Goal: Task Accomplishment & Management: Complete application form

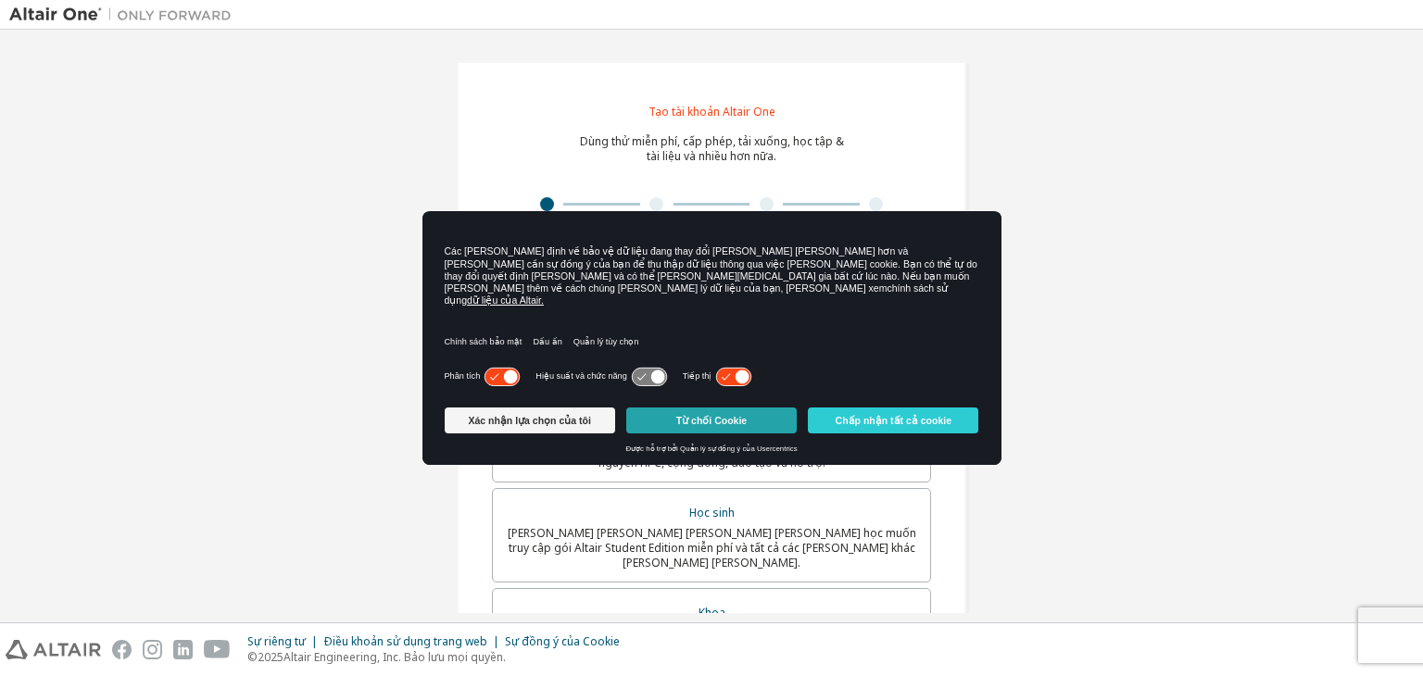
click at [722, 415] on font "Từ chối Cookie" at bounding box center [711, 420] width 70 height 11
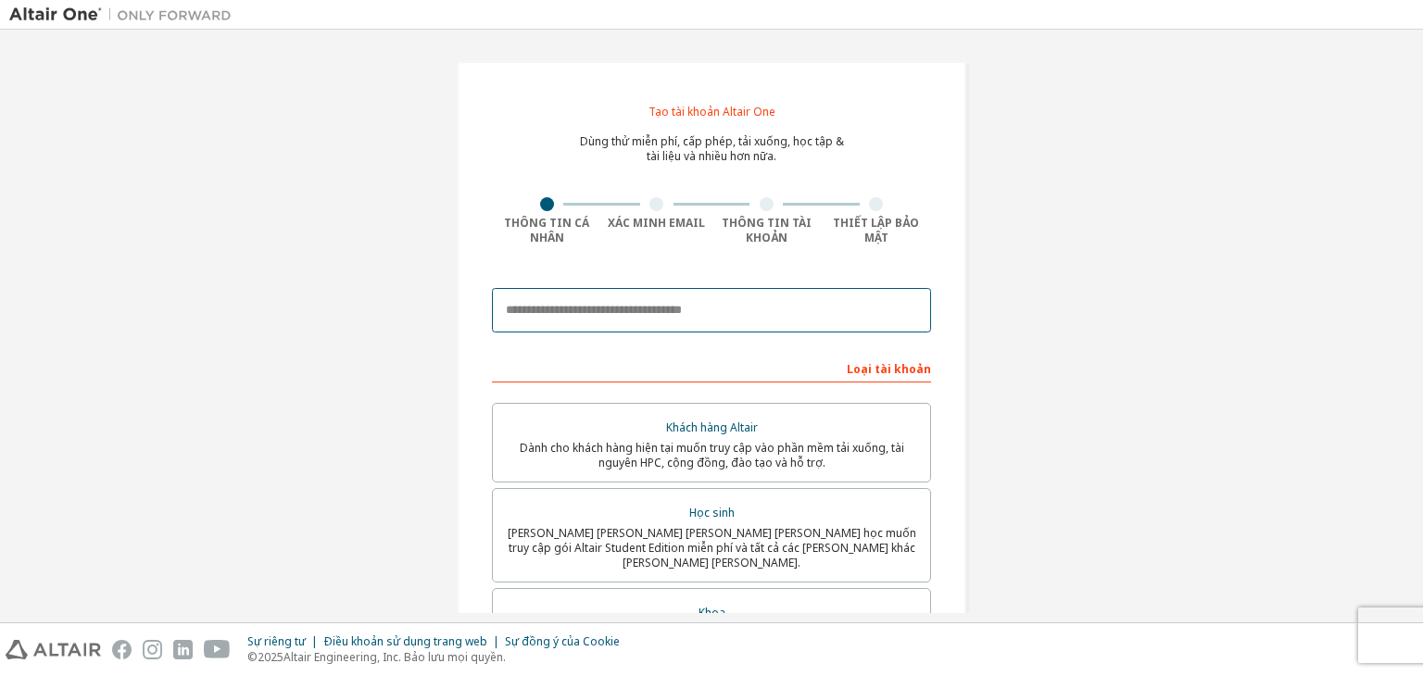
click at [712, 324] on input "email" at bounding box center [711, 310] width 439 height 44
type input "**********"
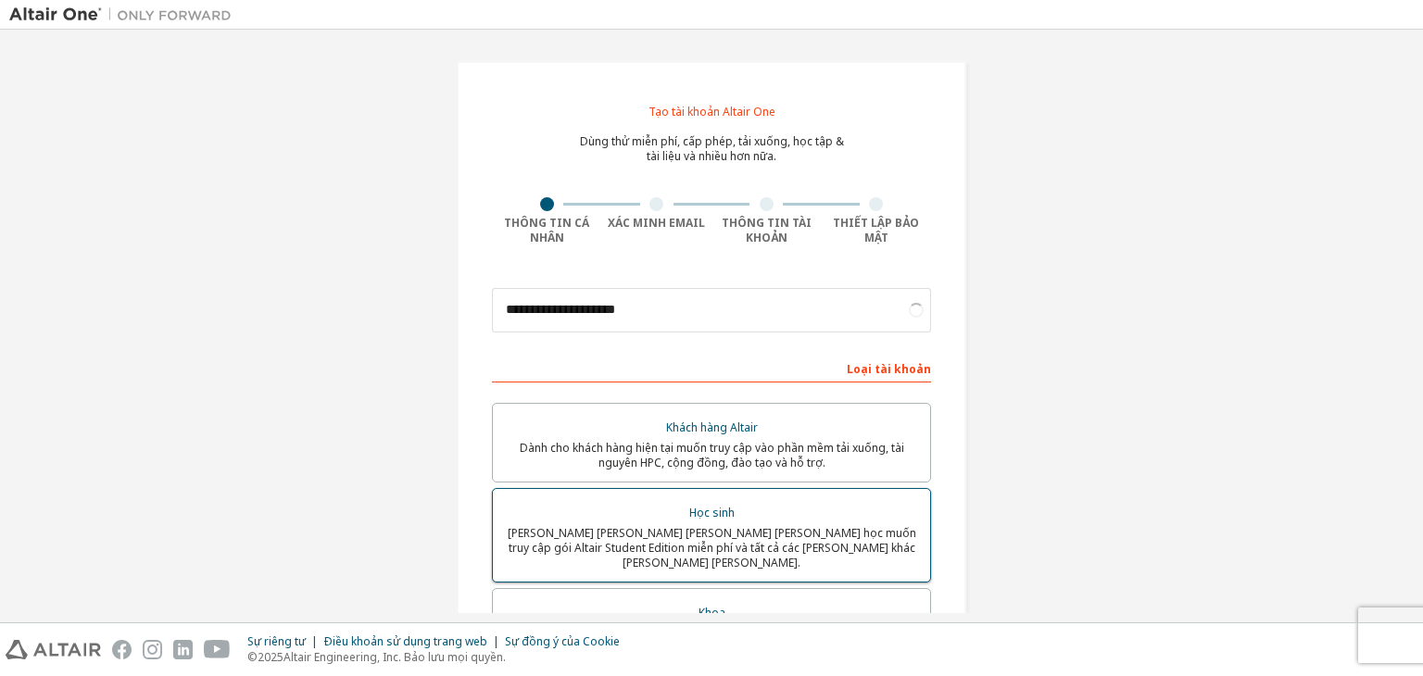
click at [678, 500] on div "Học sinh" at bounding box center [711, 513] width 415 height 26
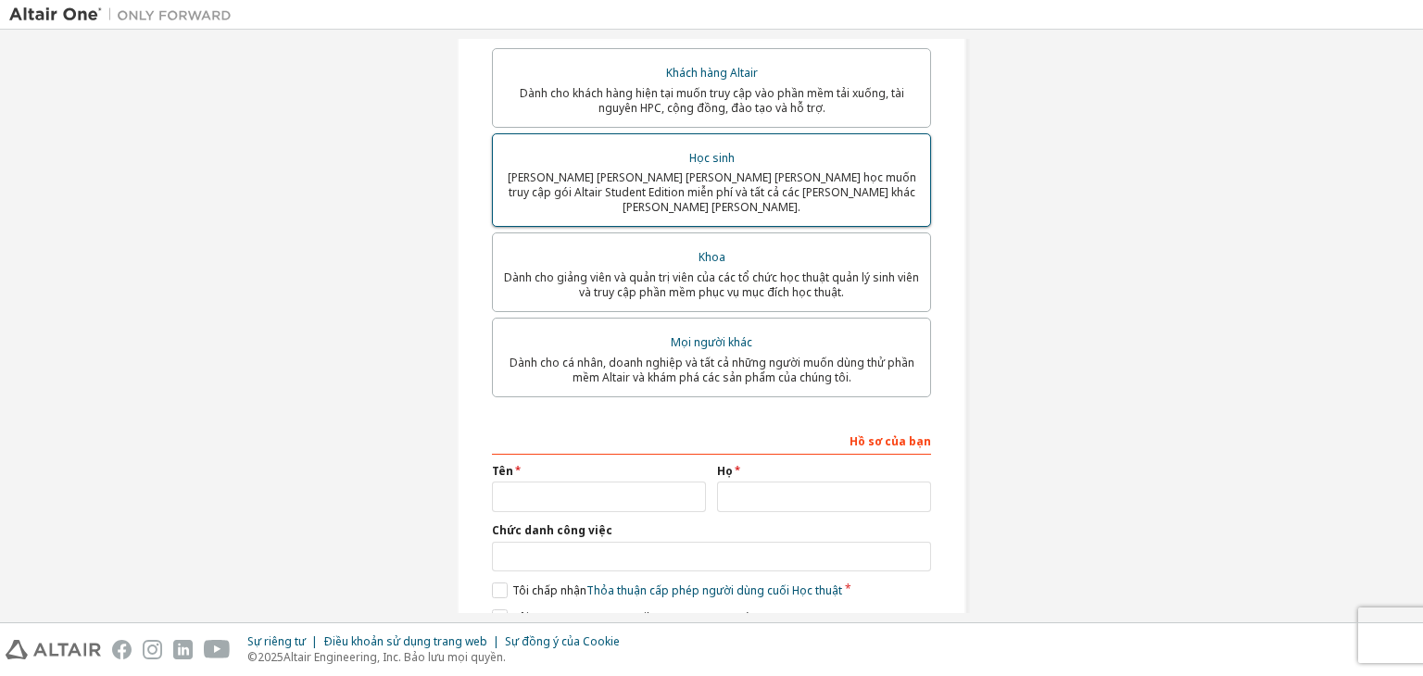
scroll to position [419, 0]
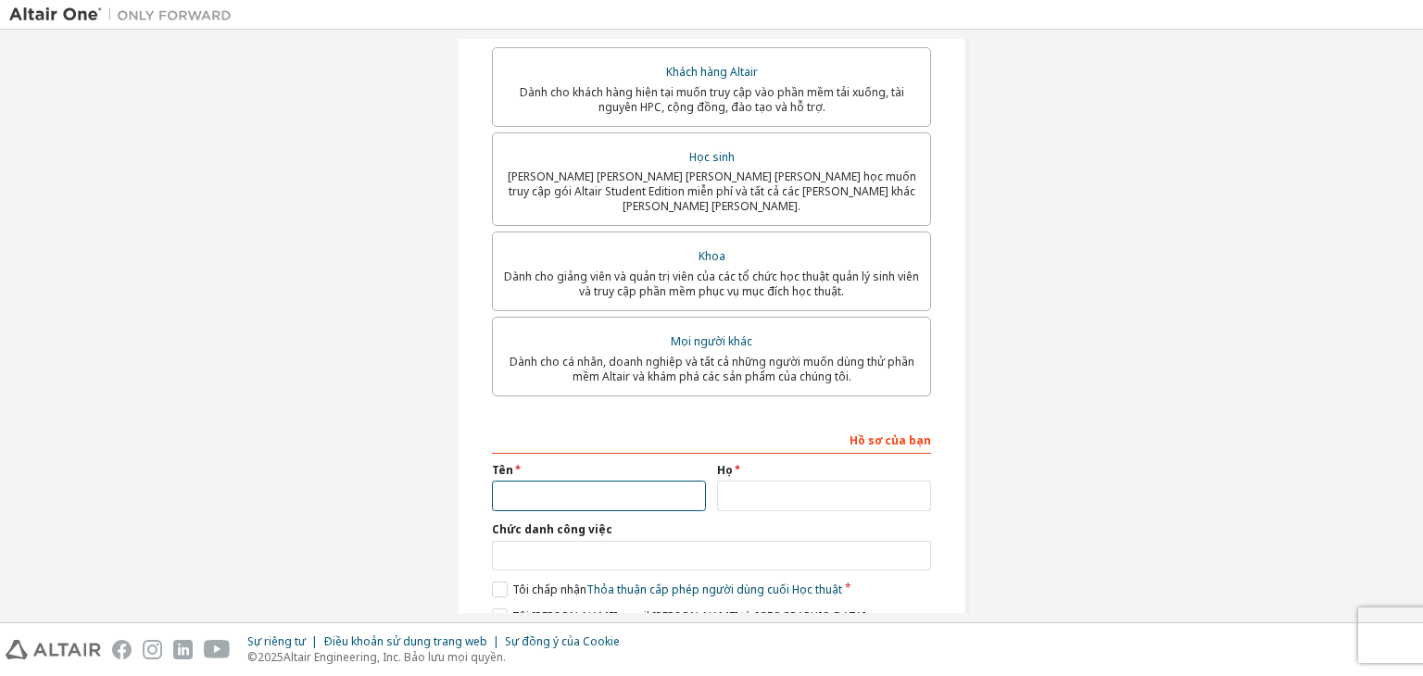
click at [678, 499] on input "text" at bounding box center [599, 496] width 214 height 31
type input "****"
click at [745, 490] on input "text" at bounding box center [824, 497] width 214 height 31
type input "******"
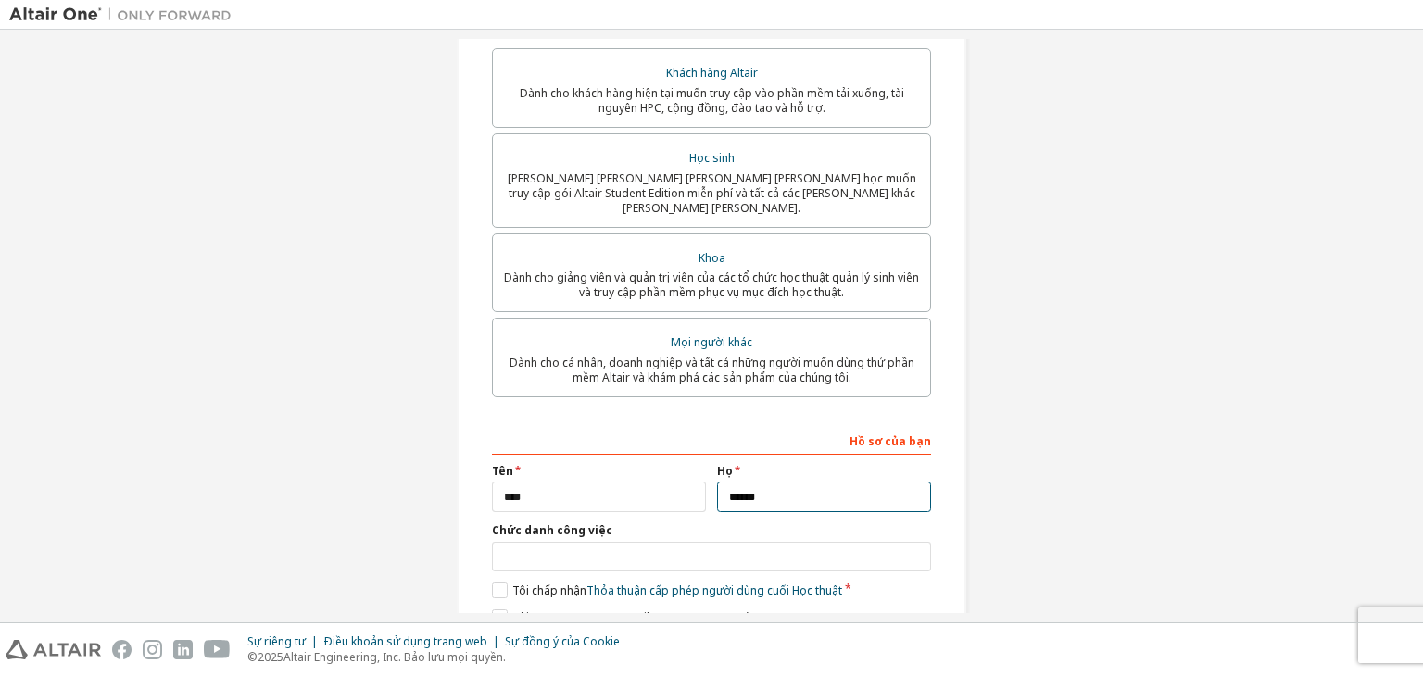
scroll to position [401, 0]
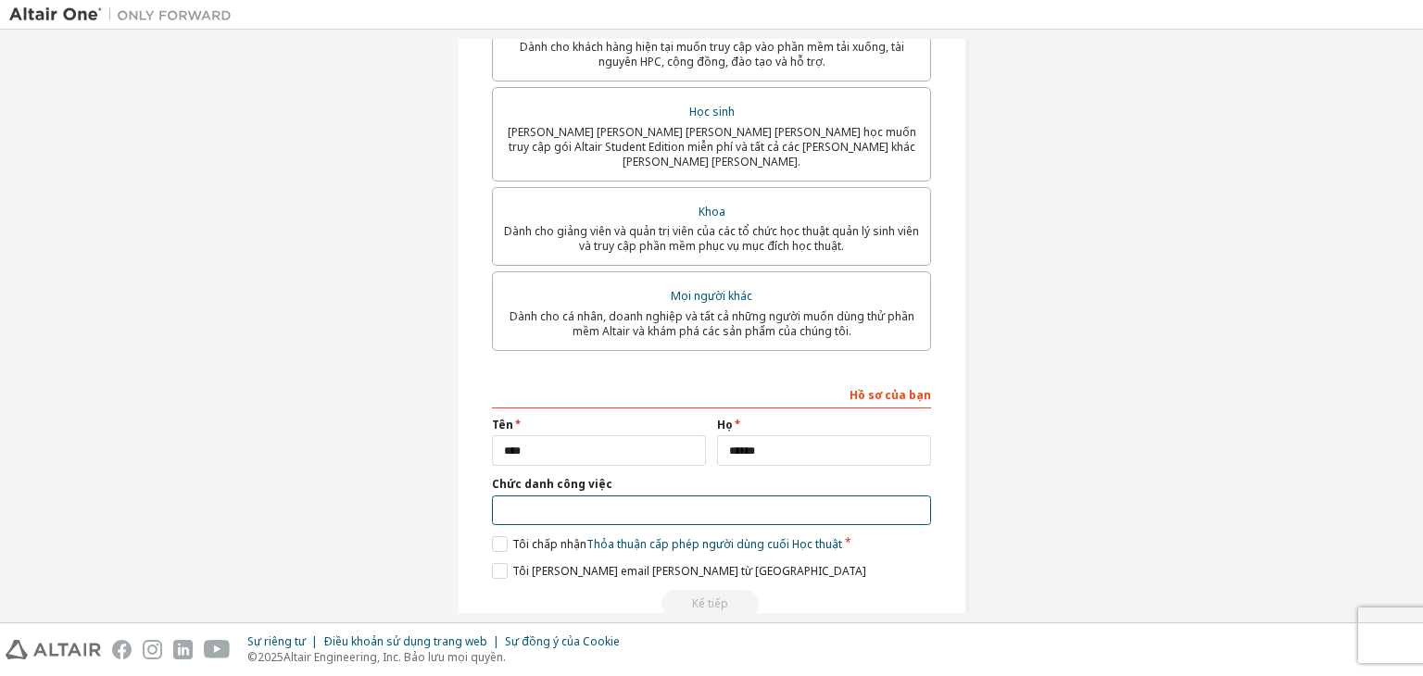
click at [777, 504] on input "text" at bounding box center [711, 511] width 439 height 31
type input "*******"
drag, startPoint x: 491, startPoint y: 530, endPoint x: 498, endPoint y: 564, distance: 34.9
click at [498, 564] on div "**********" at bounding box center [711, 499] width 439 height 240
click at [498, 564] on label "Tôi [PERSON_NAME] email [PERSON_NAME] từ [GEOGRAPHIC_DATA]" at bounding box center [679, 571] width 374 height 16
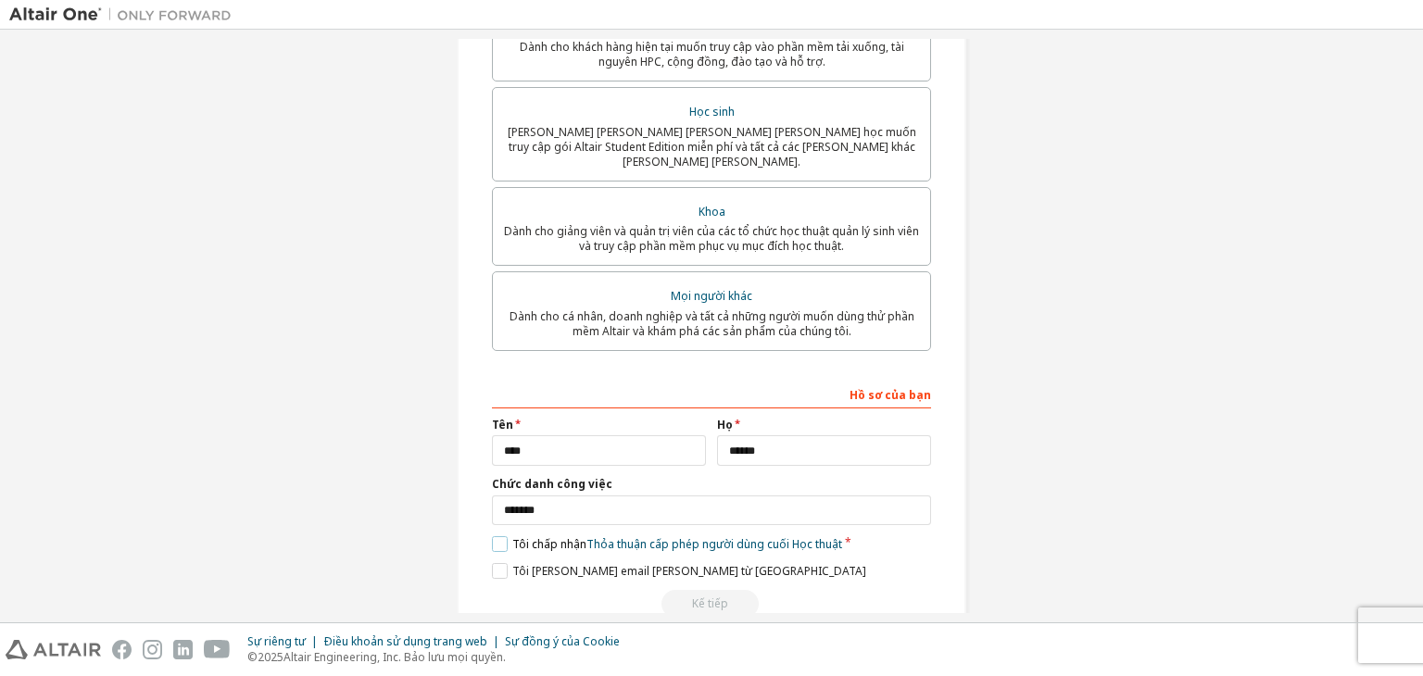
click at [494, 537] on label "Tôi chấp nhận Thỏa thuận cấp phép người dùng cuối Học thuật" at bounding box center [667, 545] width 350 height 16
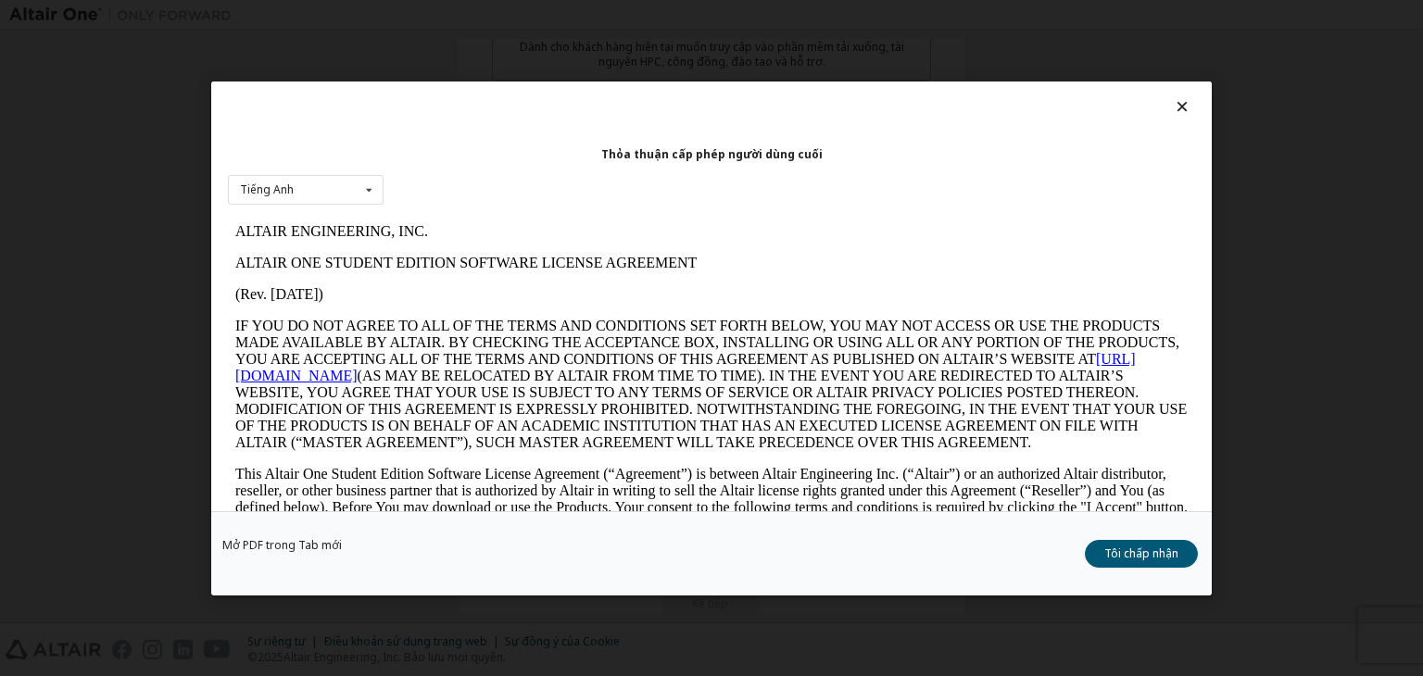
scroll to position [0, 0]
click at [1124, 544] on button "Tôi chấp nhận" at bounding box center [1141, 554] width 113 height 28
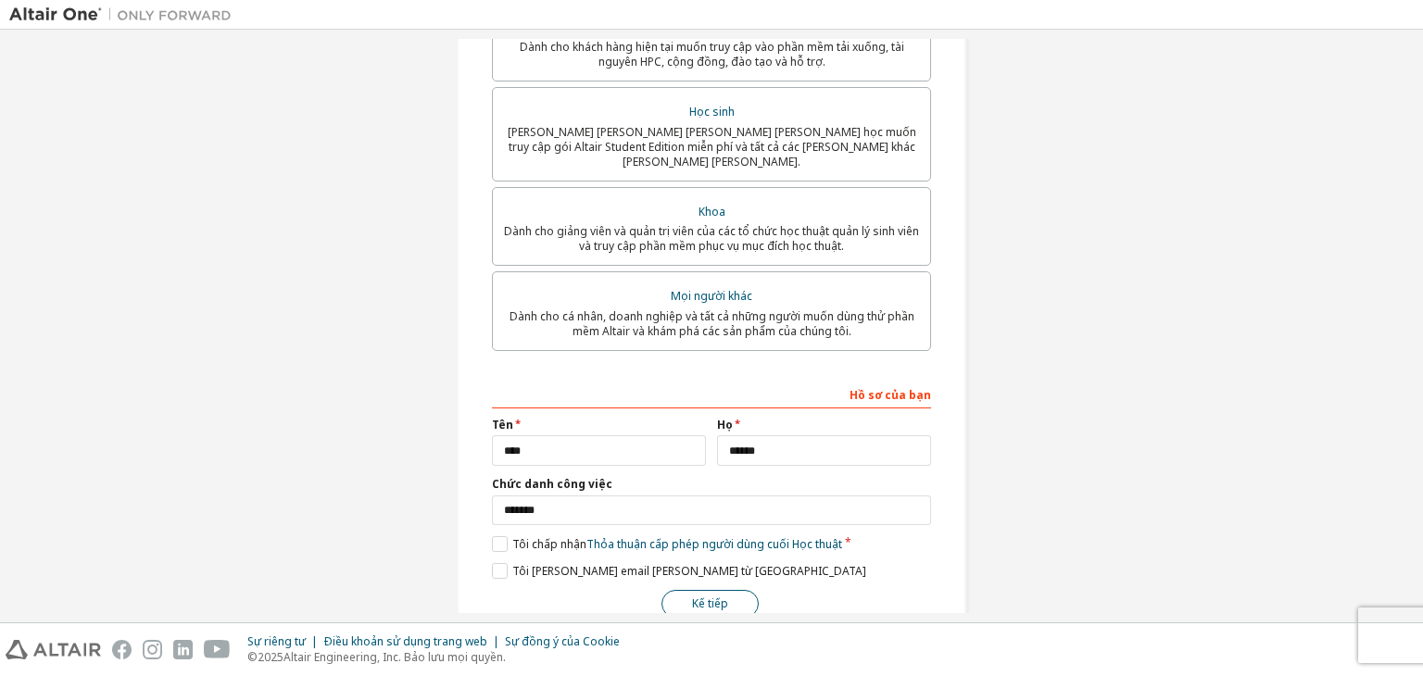
click at [745, 590] on button "Kế tiếp" at bounding box center [710, 604] width 97 height 28
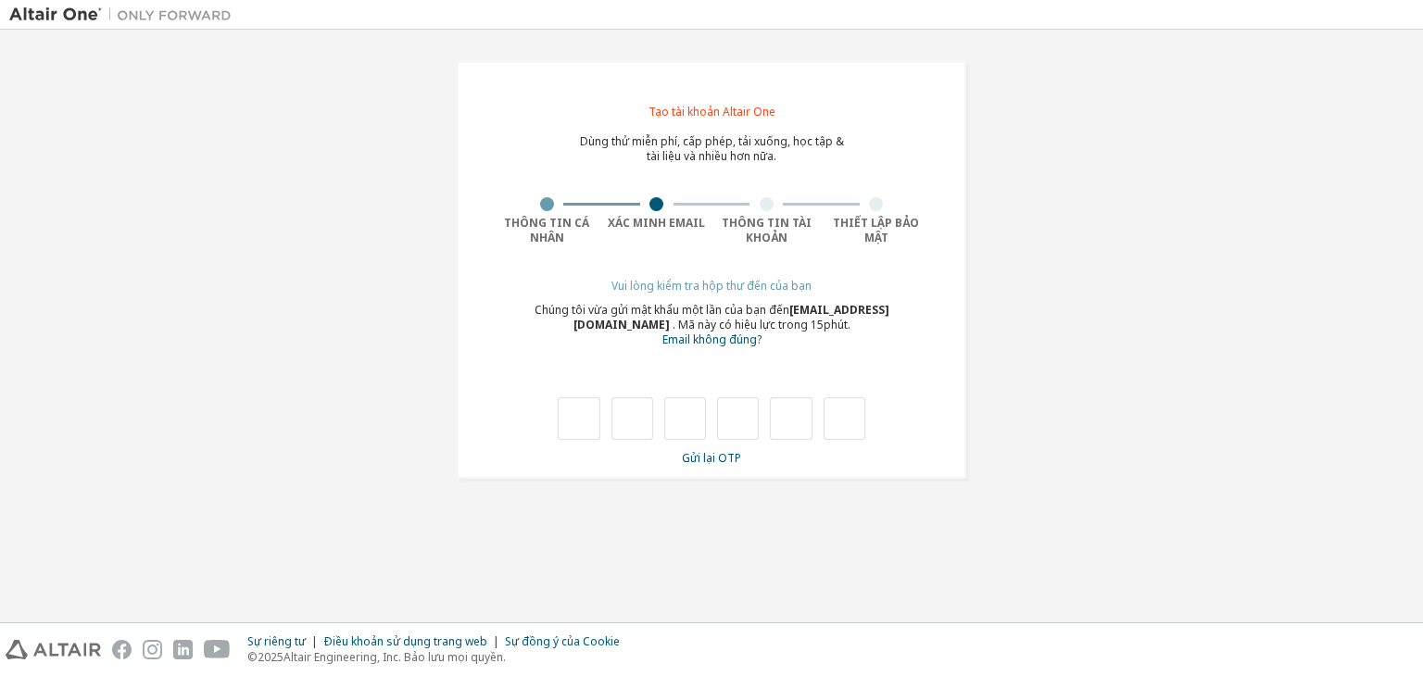
type input "*"
click at [641, 422] on input "*" at bounding box center [633, 419] width 42 height 43
click at [638, 421] on input "text" at bounding box center [633, 419] width 42 height 43
type input "*"
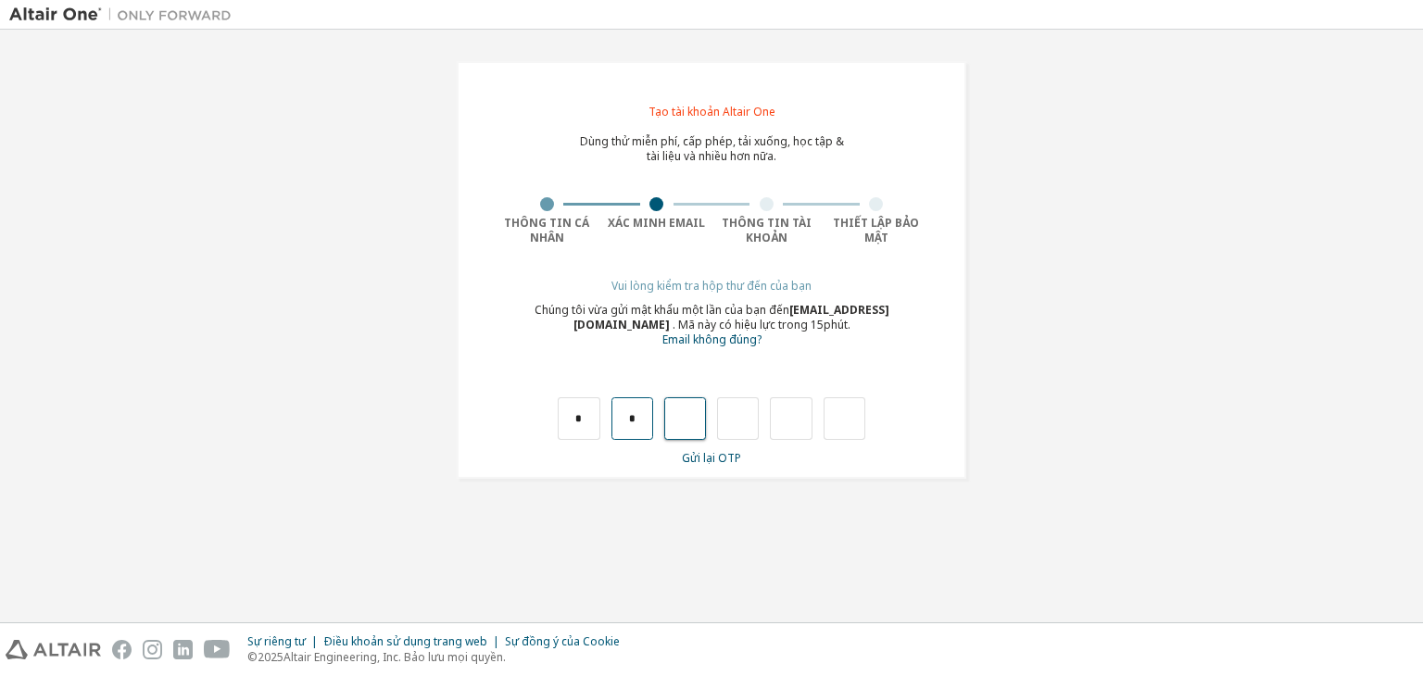
type input "*"
click at [700, 409] on input "*" at bounding box center [685, 419] width 42 height 43
click at [691, 412] on input "text" at bounding box center [685, 419] width 42 height 43
type input "*"
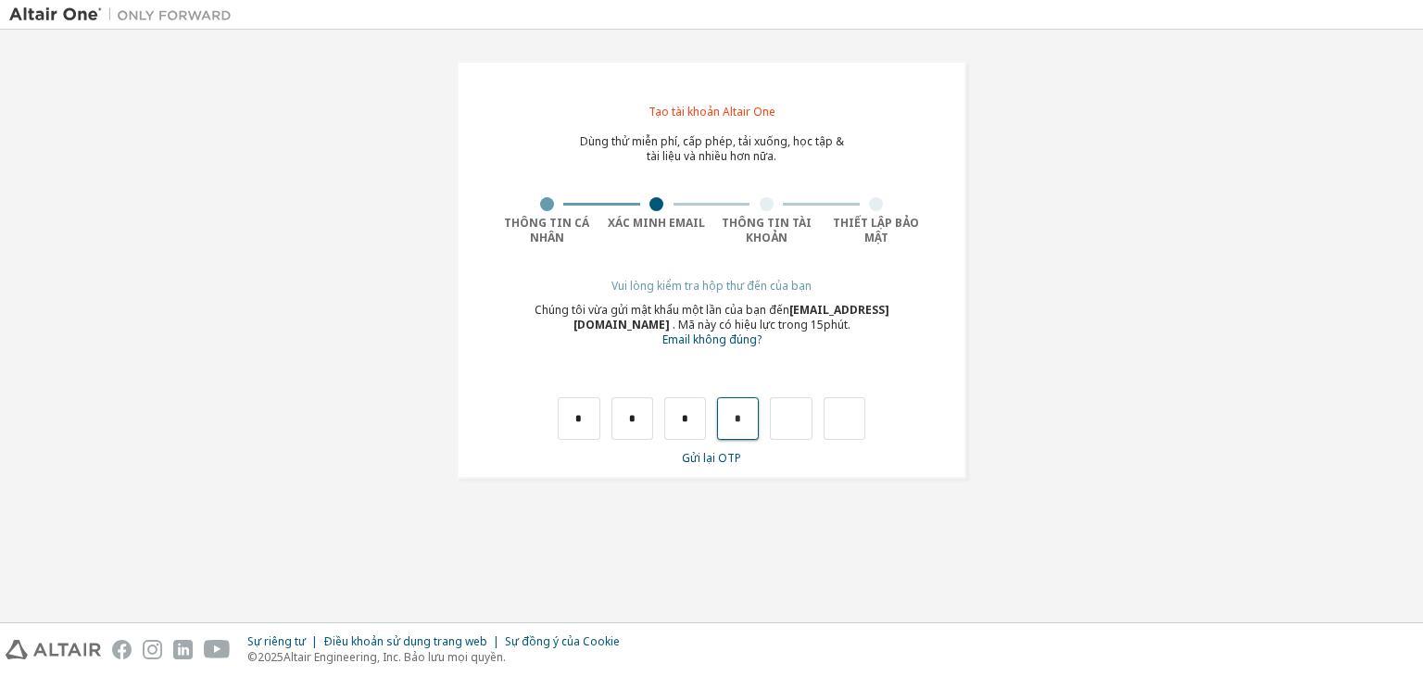
click at [744, 416] on input "*" at bounding box center [738, 419] width 42 height 43
click at [744, 416] on input "text" at bounding box center [738, 419] width 42 height 43
type input "*"
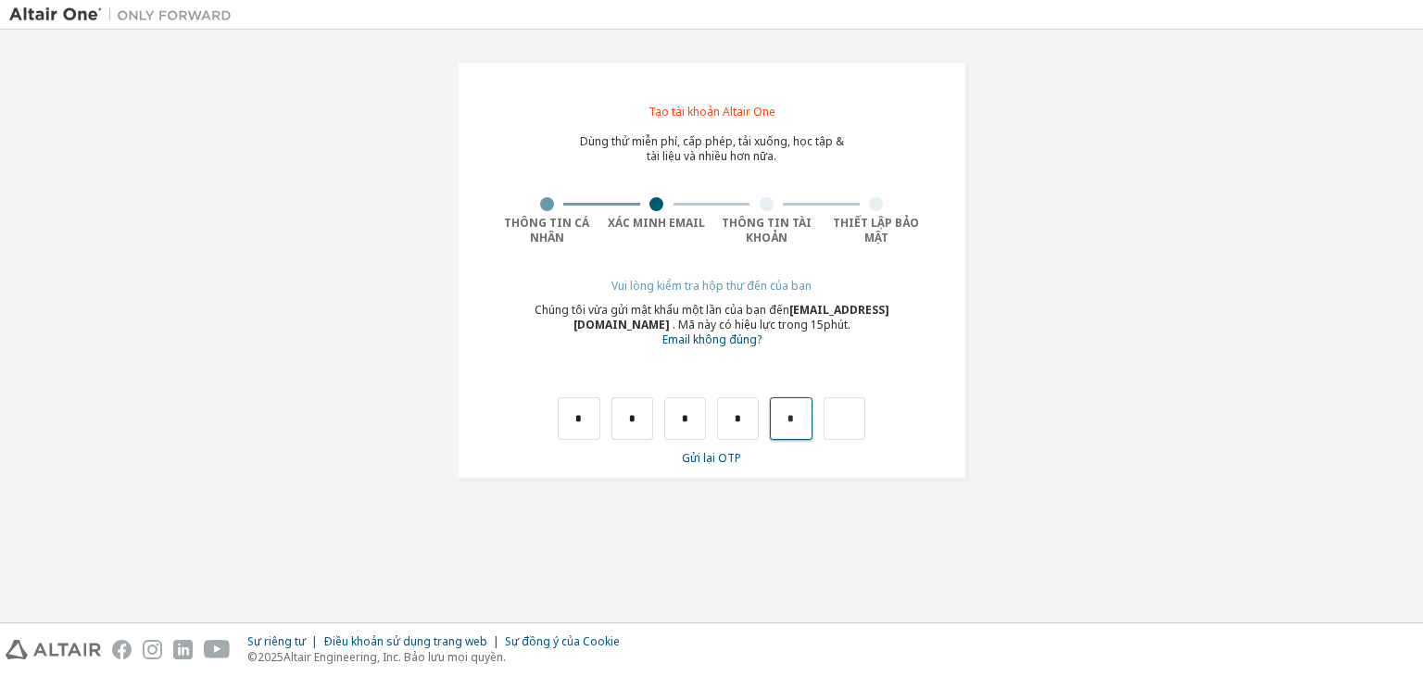
click at [793, 416] on input "*" at bounding box center [791, 419] width 42 height 43
click at [795, 416] on input "text" at bounding box center [791, 419] width 42 height 43
type input "*"
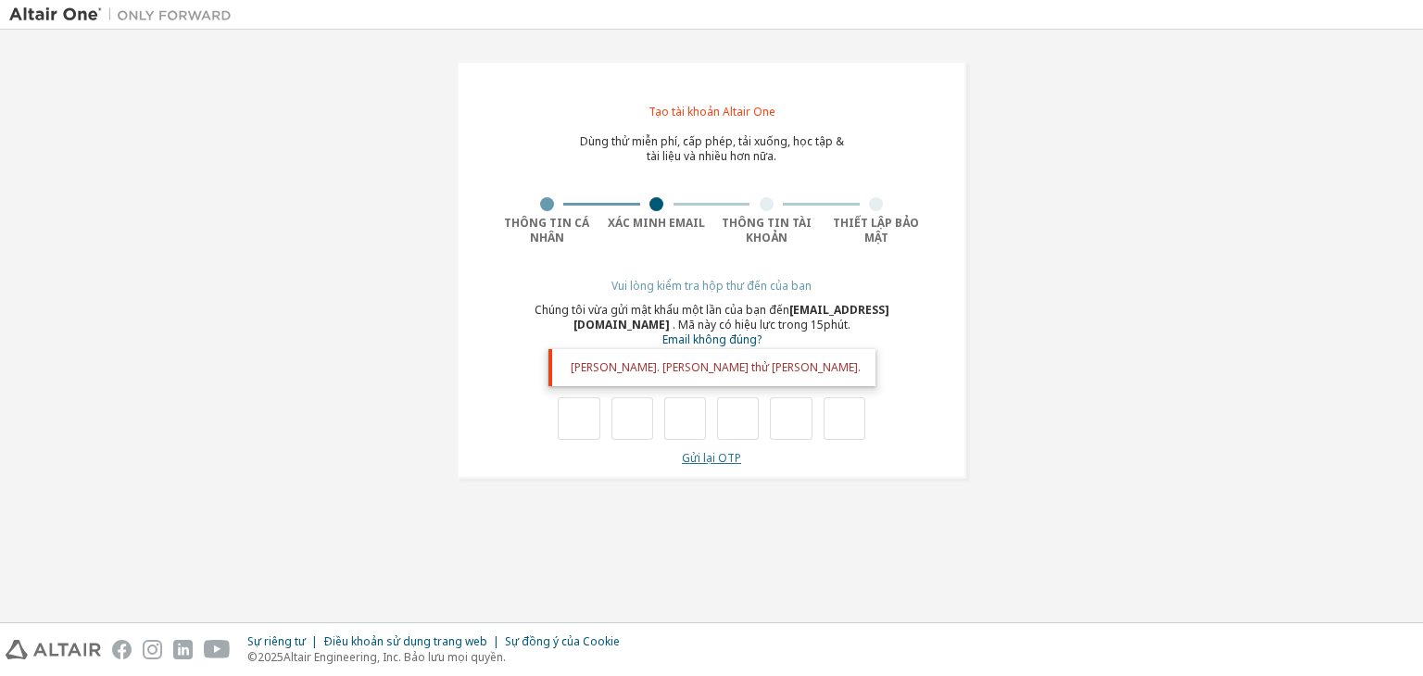
click at [690, 451] on font "Gửi lại OTP" at bounding box center [711, 458] width 59 height 16
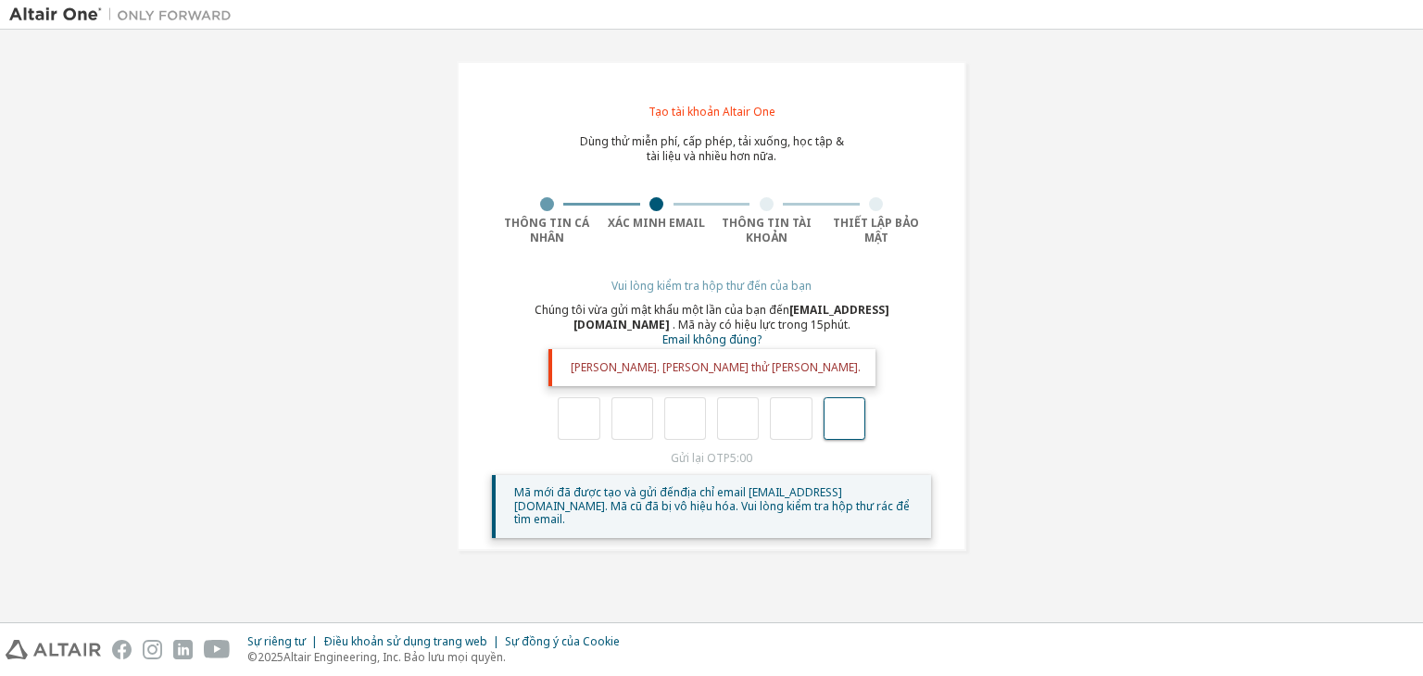
click at [834, 411] on input "text" at bounding box center [845, 419] width 42 height 43
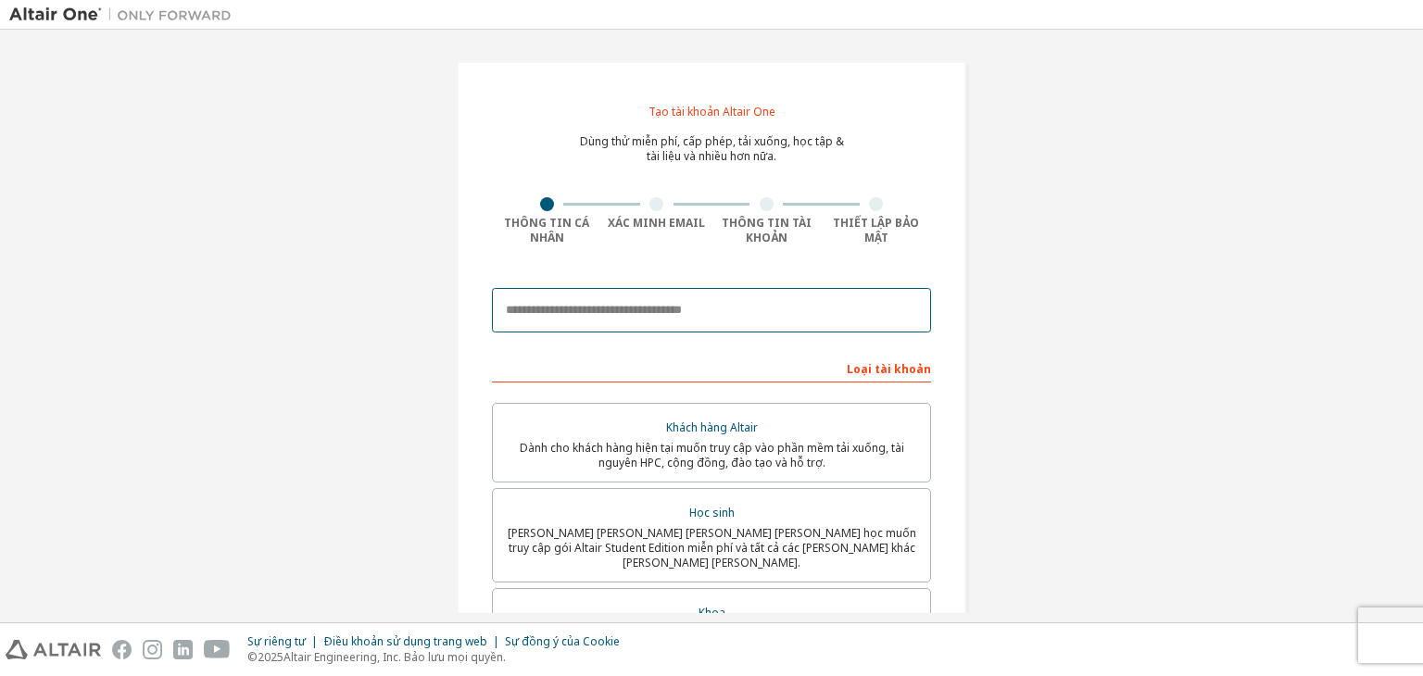
click at [602, 318] on input "email" at bounding box center [711, 310] width 439 height 44
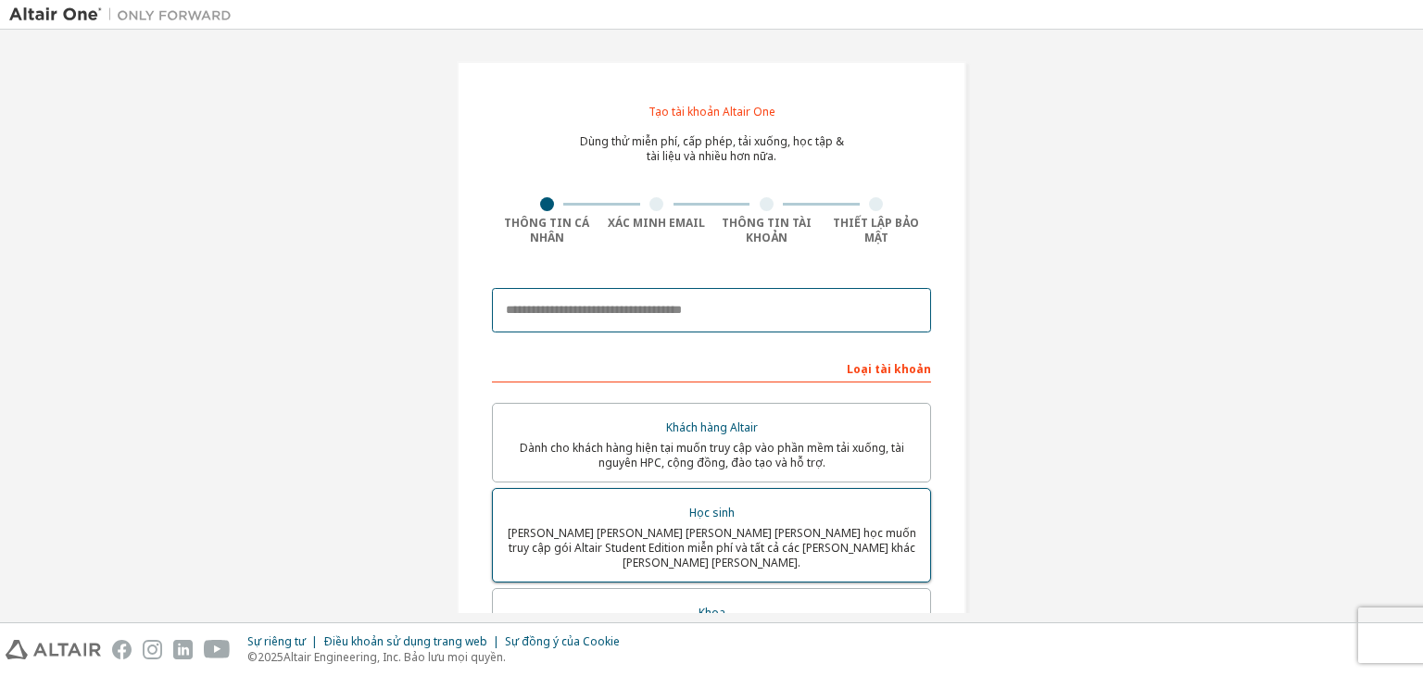
type input "**********"
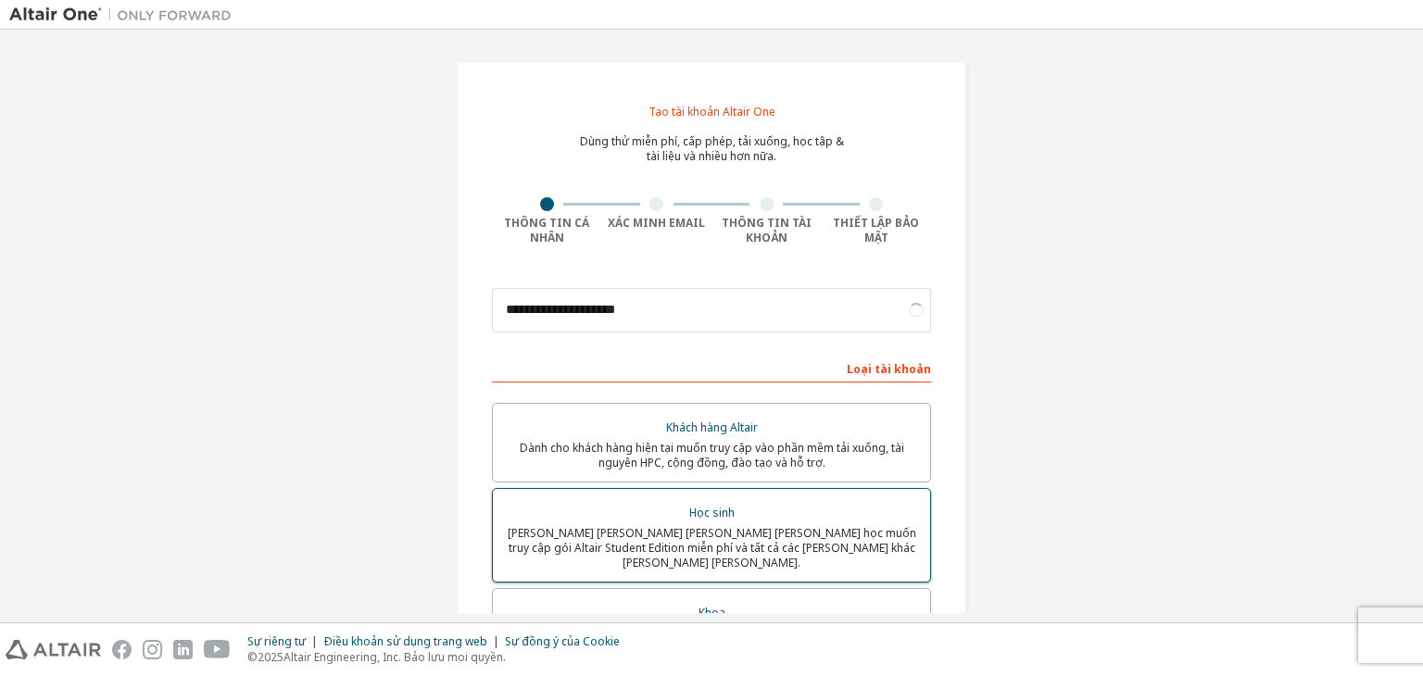
click at [670, 527] on font "[PERSON_NAME] [PERSON_NAME] [PERSON_NAME] [PERSON_NAME] học muốn truy cập gói A…" at bounding box center [712, 547] width 409 height 45
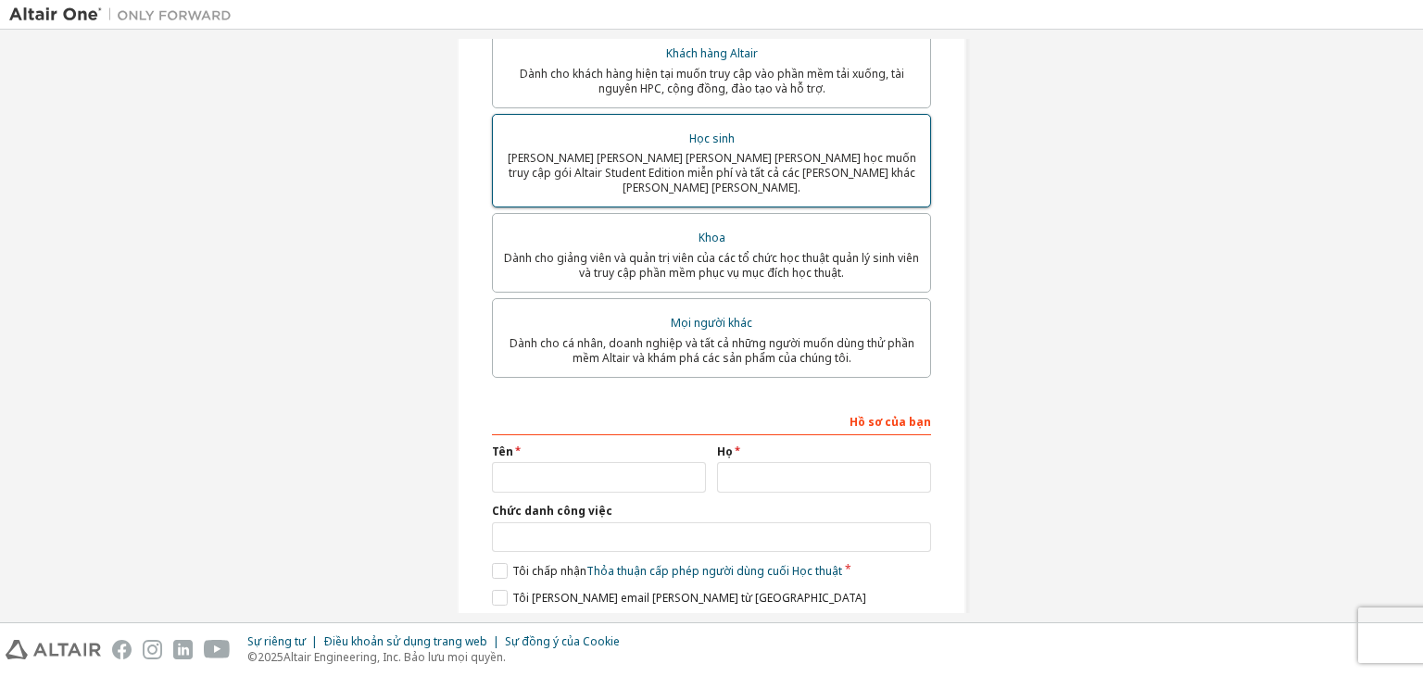
scroll to position [439, 0]
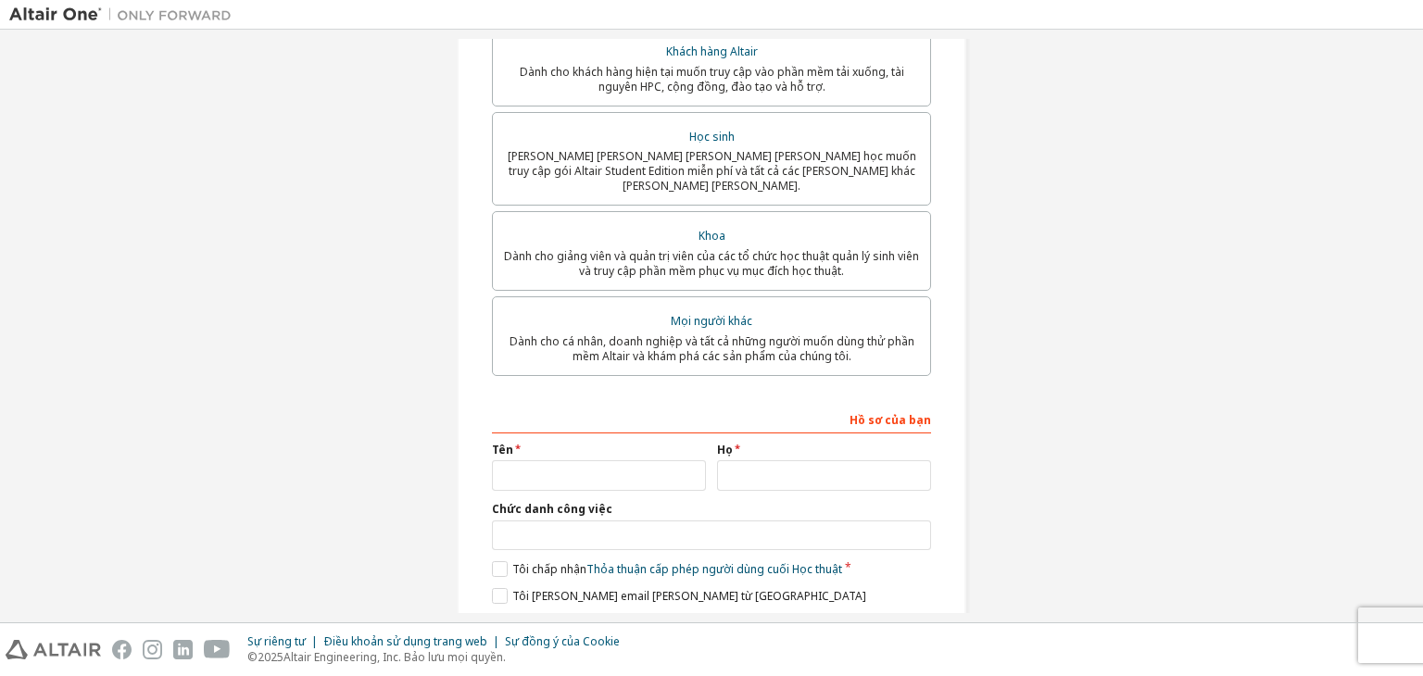
click at [651, 449] on div "Tên" at bounding box center [598, 467] width 225 height 48
click at [636, 468] on input "text" at bounding box center [599, 476] width 214 height 31
type input "****"
click at [745, 469] on input "text" at bounding box center [824, 477] width 214 height 31
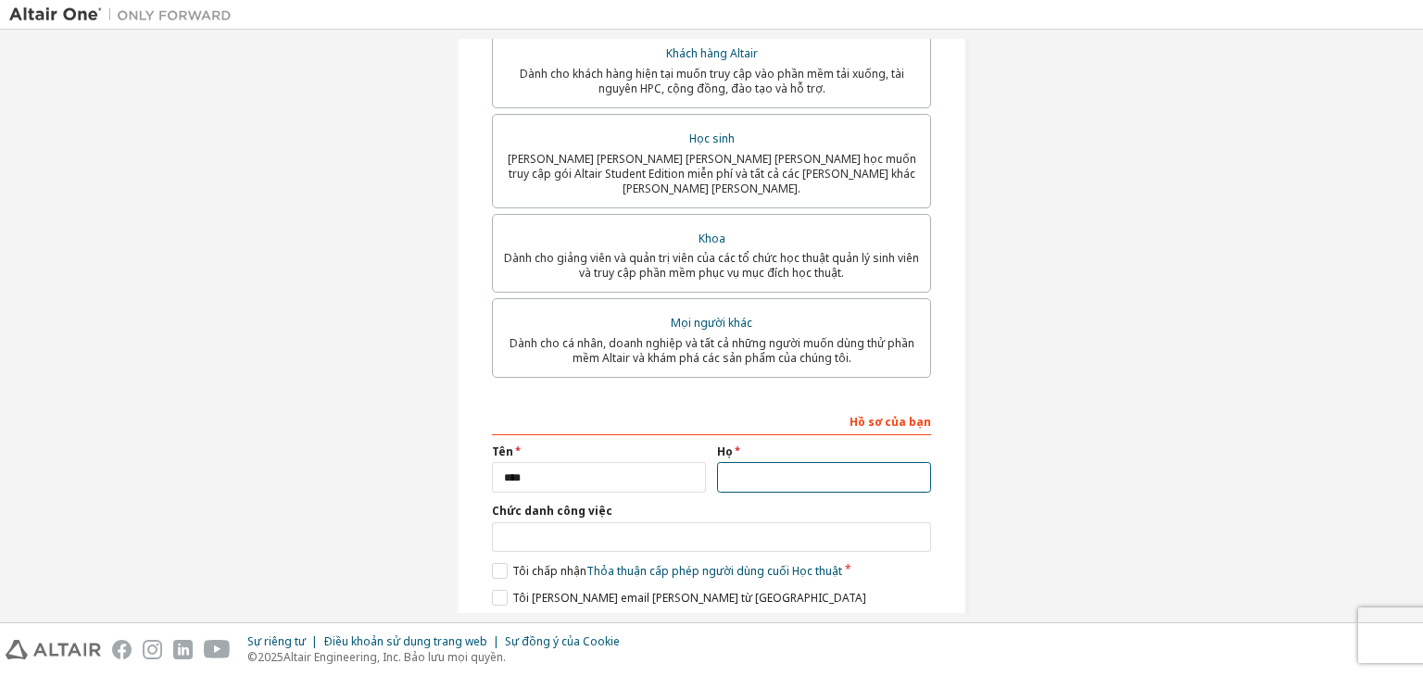
type input "******"
drag, startPoint x: 727, startPoint y: 508, endPoint x: 724, endPoint y: 521, distance: 13.5
click at [724, 521] on div "Chức danh công việc" at bounding box center [711, 528] width 439 height 48
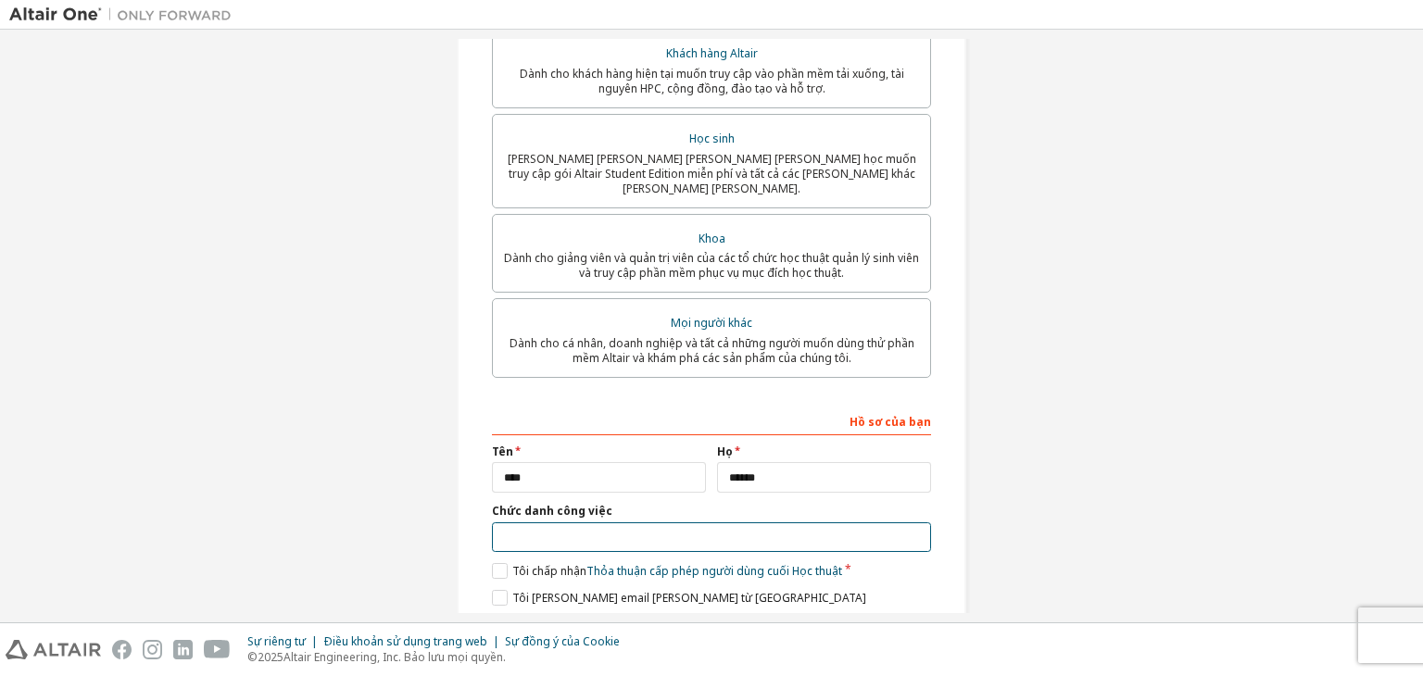
click at [724, 523] on input "text" at bounding box center [711, 538] width 439 height 31
type input "*******"
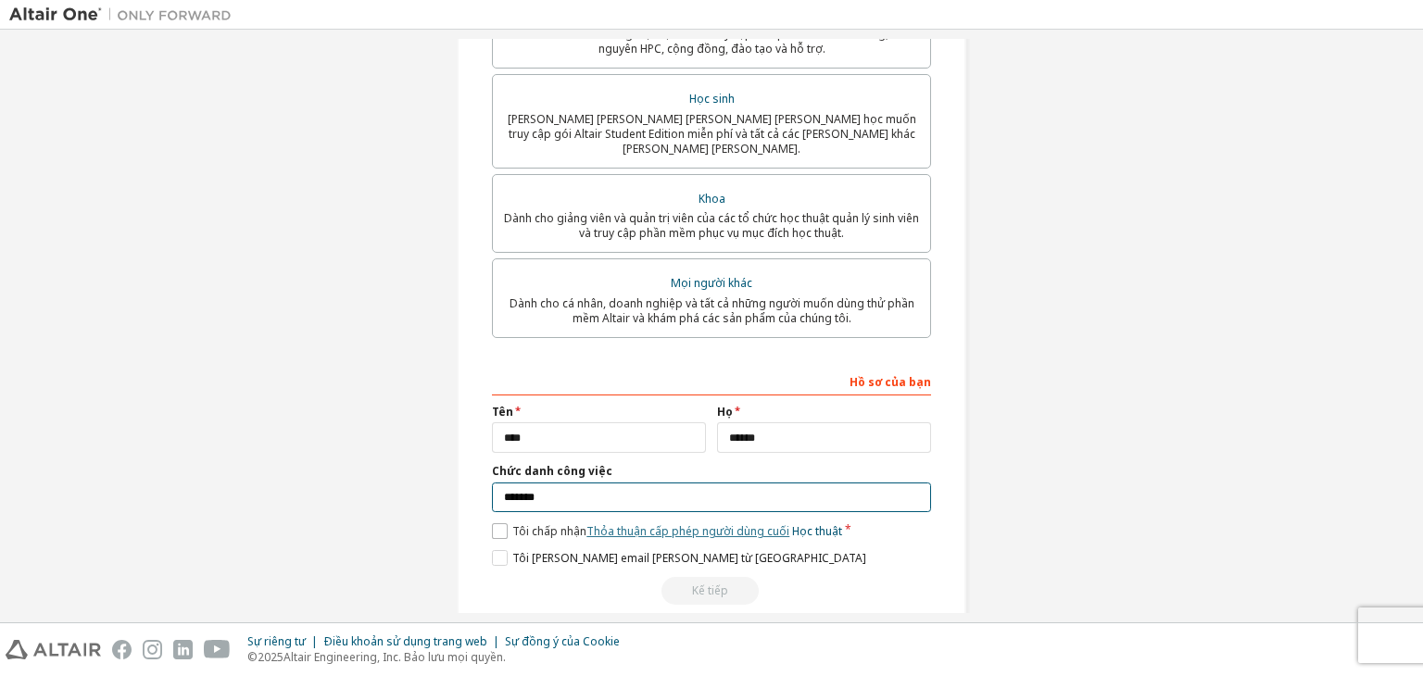
scroll to position [415, 0]
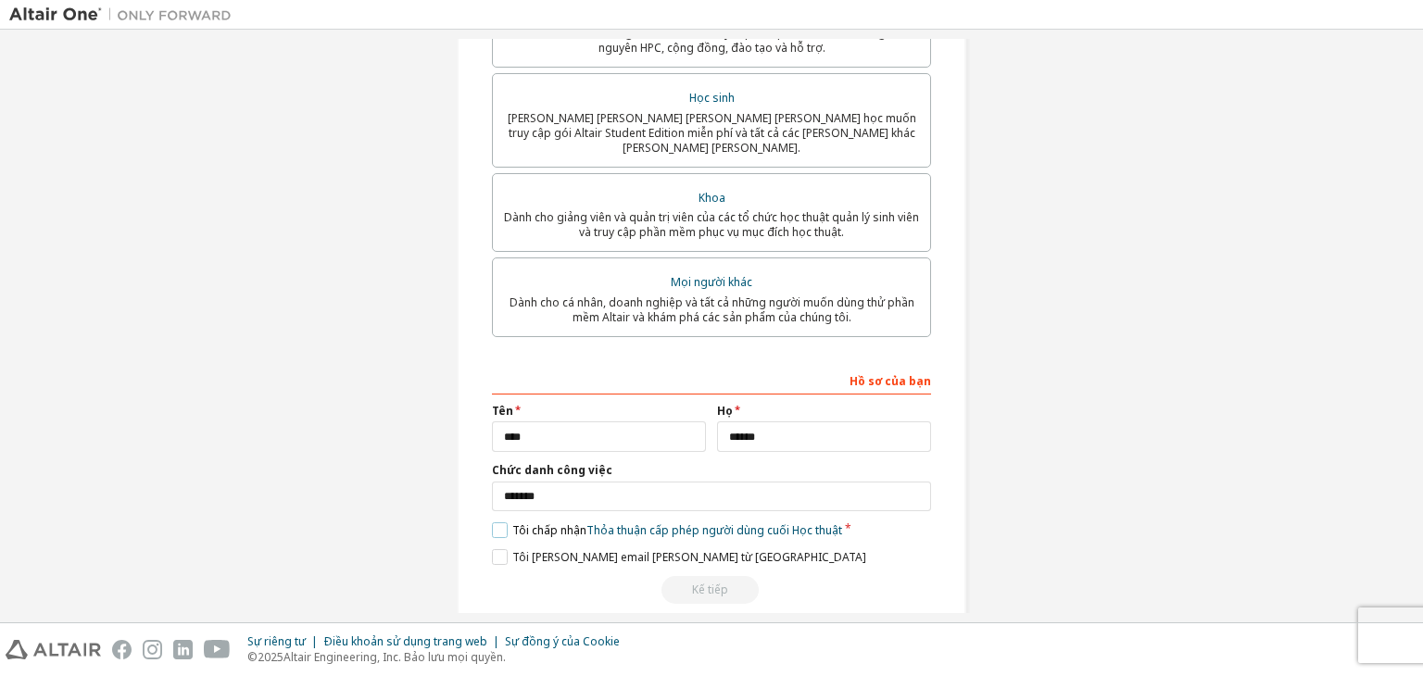
click at [502, 523] on label "Tôi chấp nhận Thỏa thuận cấp phép người dùng cuối Học thuật" at bounding box center [667, 531] width 350 height 16
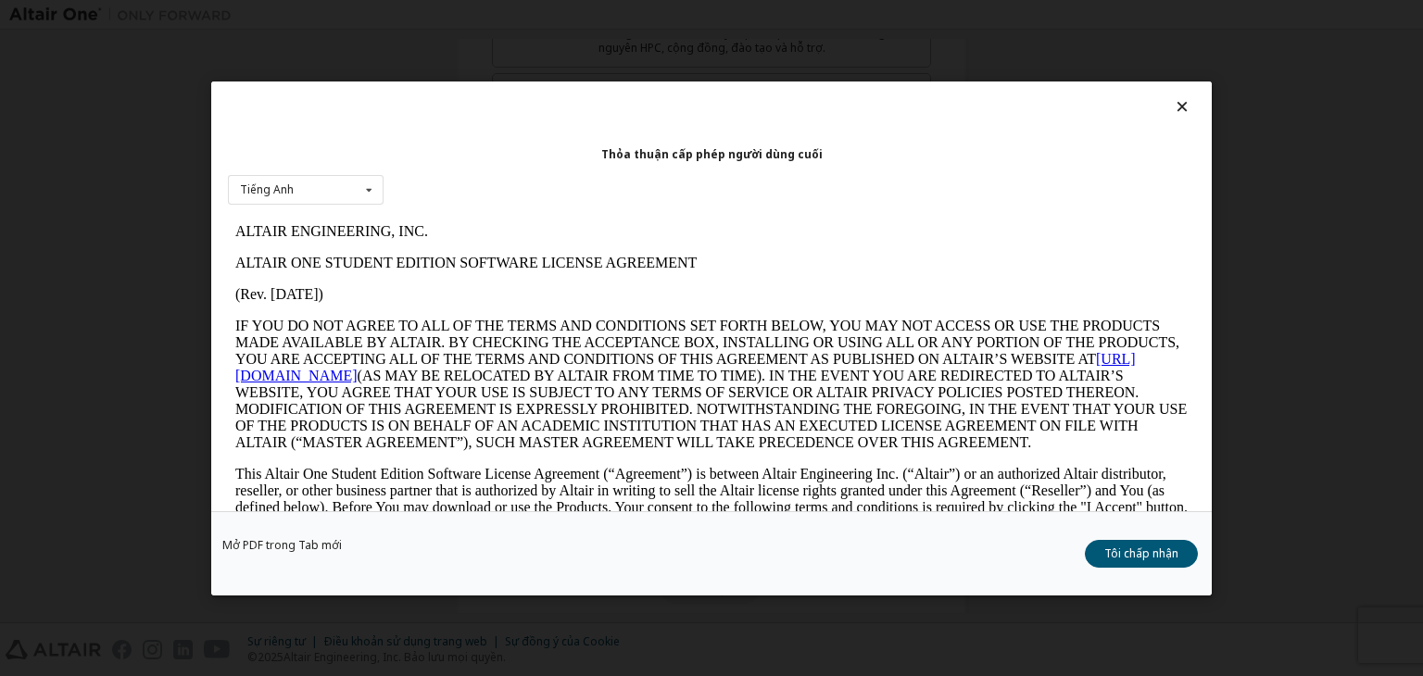
scroll to position [0, 0]
click at [1097, 550] on button "Tôi chấp nhận" at bounding box center [1141, 554] width 113 height 28
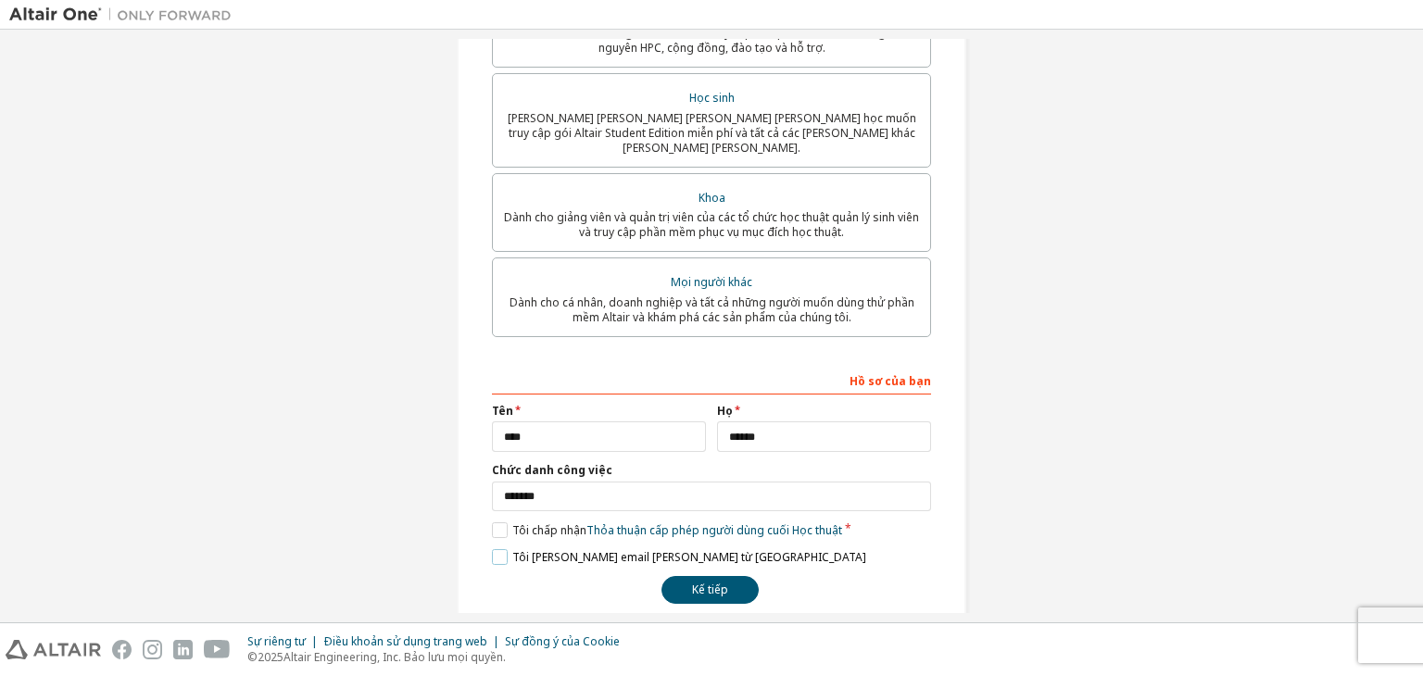
click at [497, 550] on label "Tôi [PERSON_NAME] email [PERSON_NAME] từ [GEOGRAPHIC_DATA]" at bounding box center [679, 558] width 374 height 16
click at [722, 584] on font "Kế tiếp" at bounding box center [710, 590] width 36 height 16
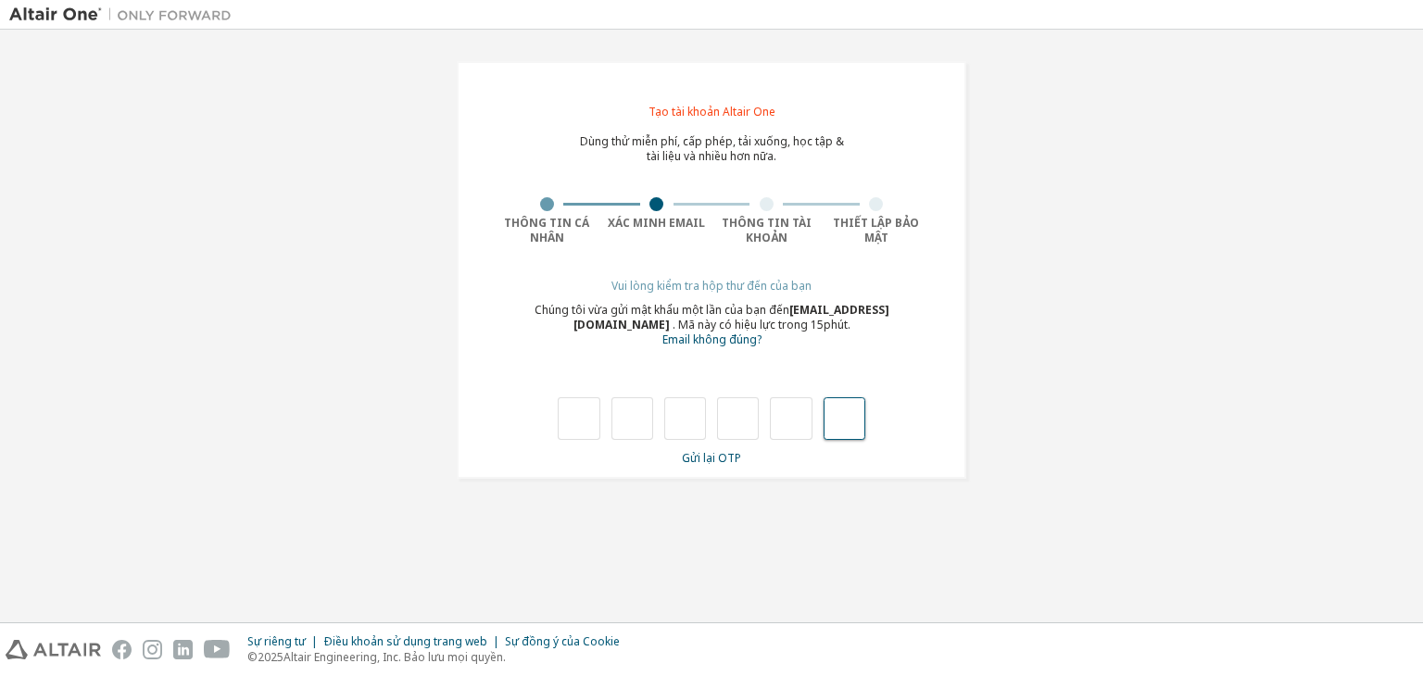
click at [862, 433] on input "text" at bounding box center [845, 419] width 42 height 43
type input "*"
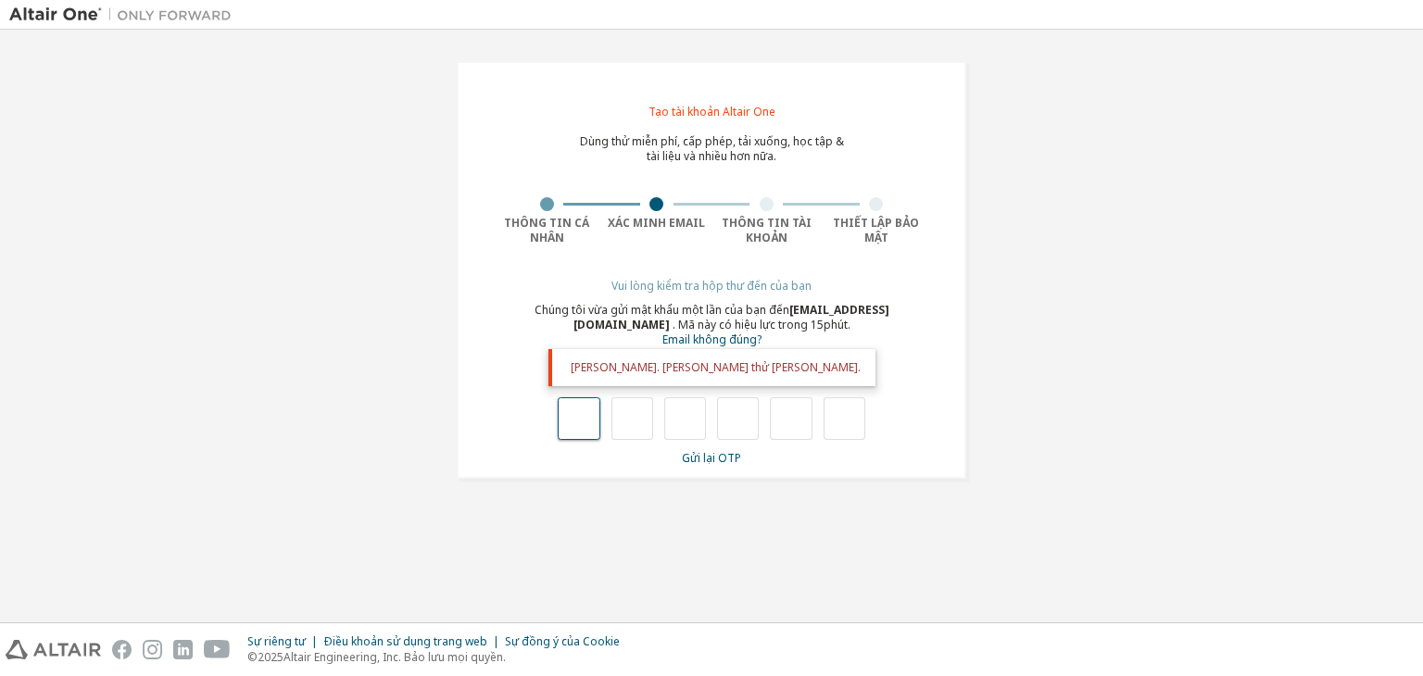
click at [597, 428] on input "text" at bounding box center [579, 419] width 42 height 43
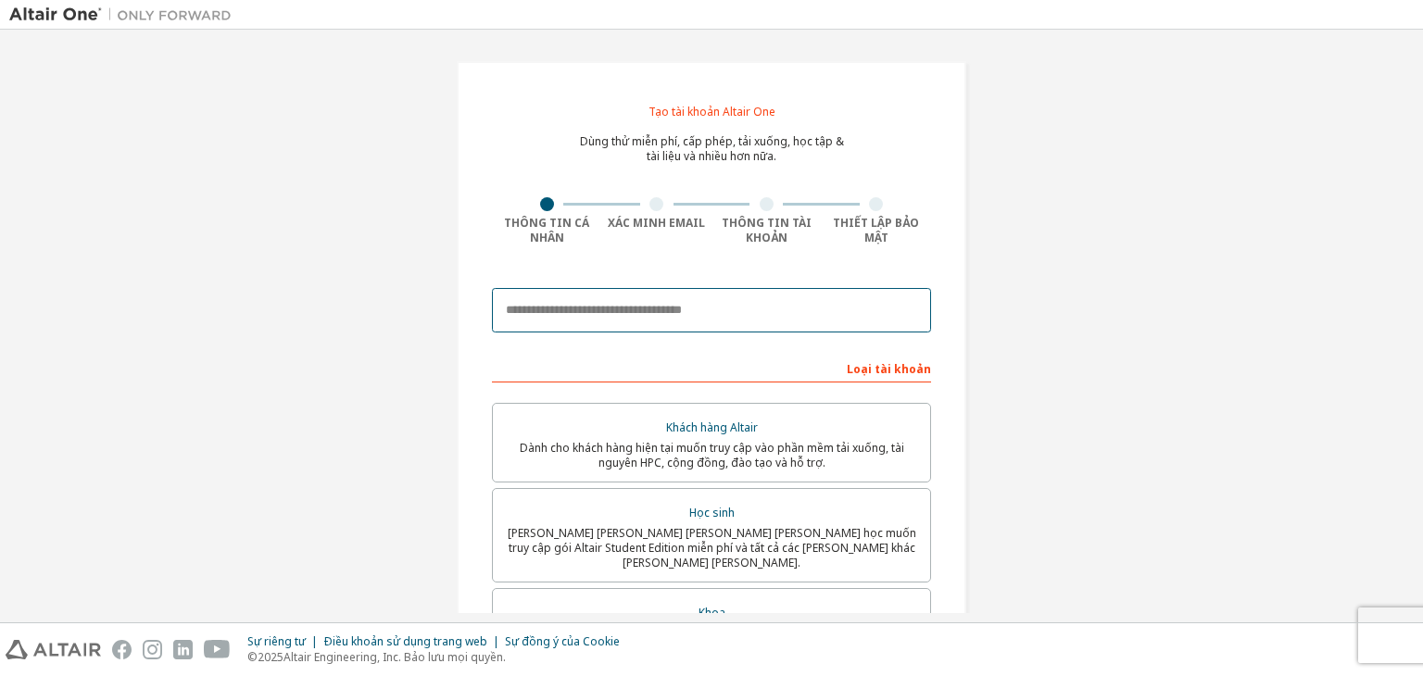
click at [831, 294] on input "email" at bounding box center [711, 310] width 439 height 44
type input "**********"
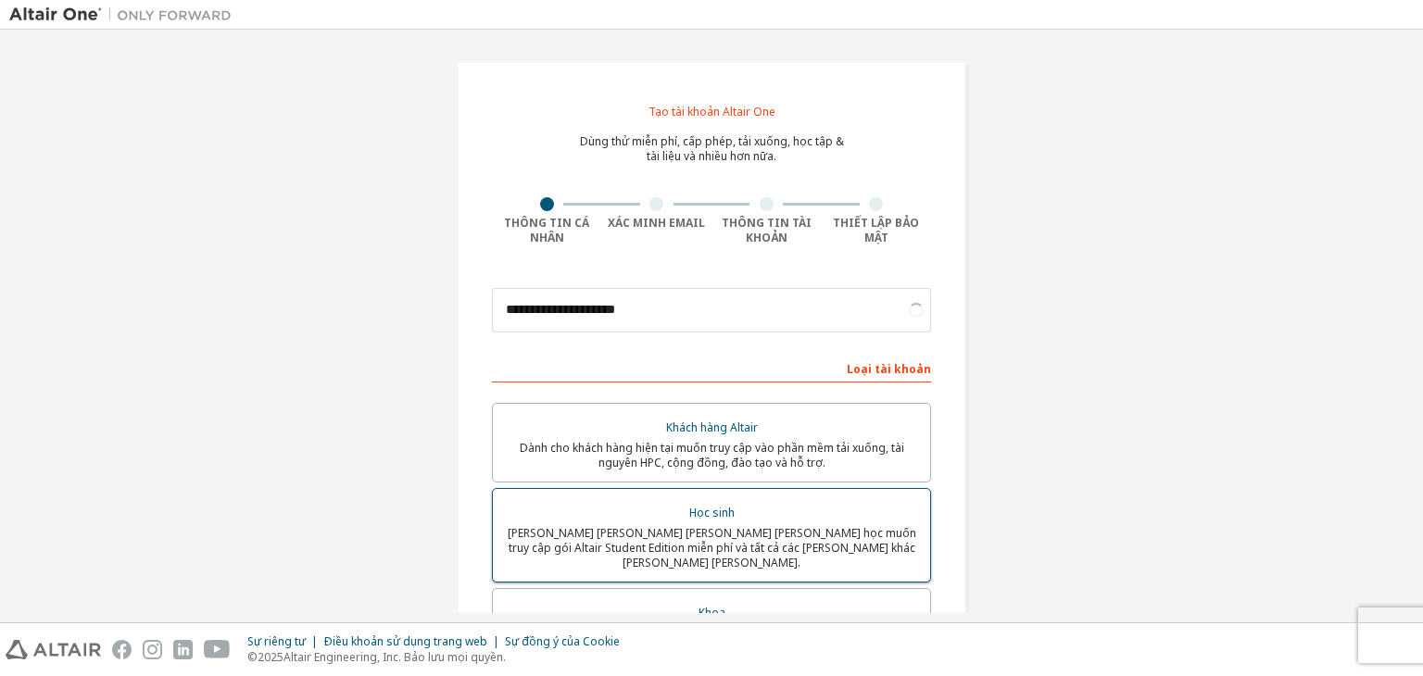
click at [663, 547] on font "[PERSON_NAME] [PERSON_NAME] [PERSON_NAME] [PERSON_NAME] học muốn truy cập gói A…" at bounding box center [712, 547] width 409 height 45
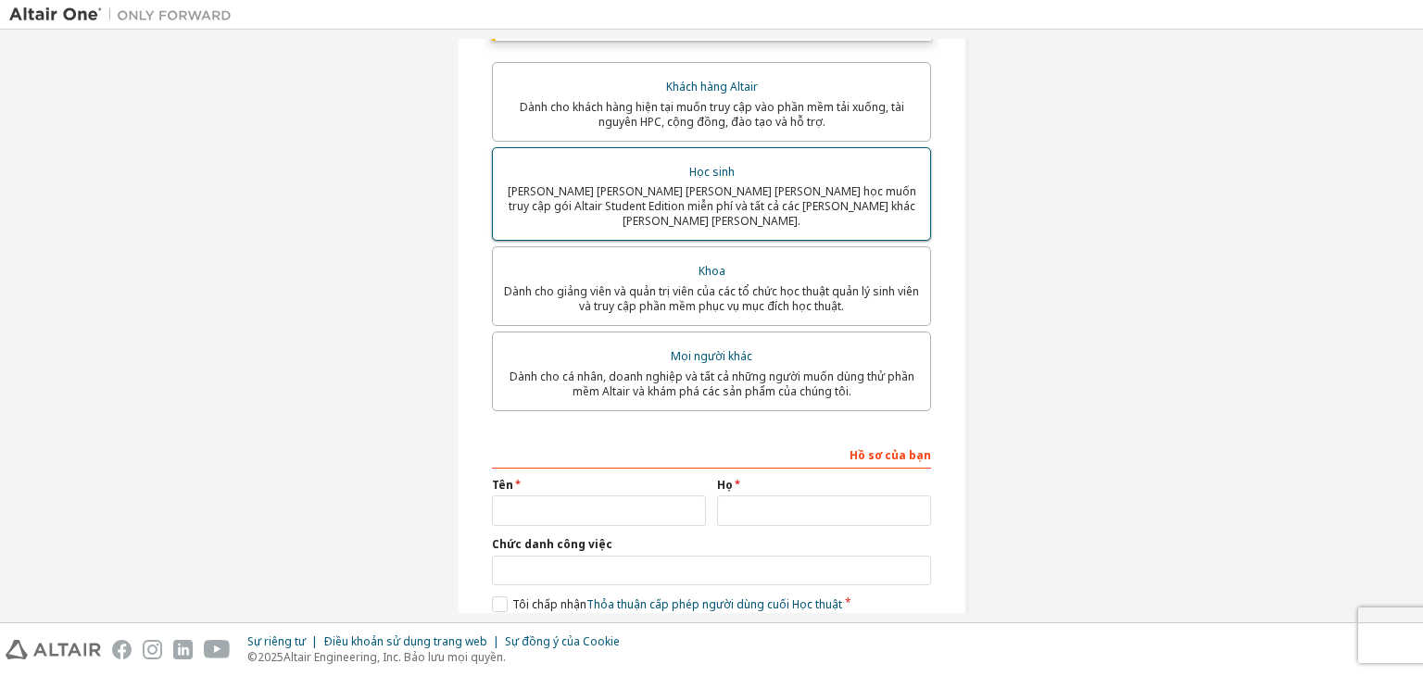
scroll to position [408, 0]
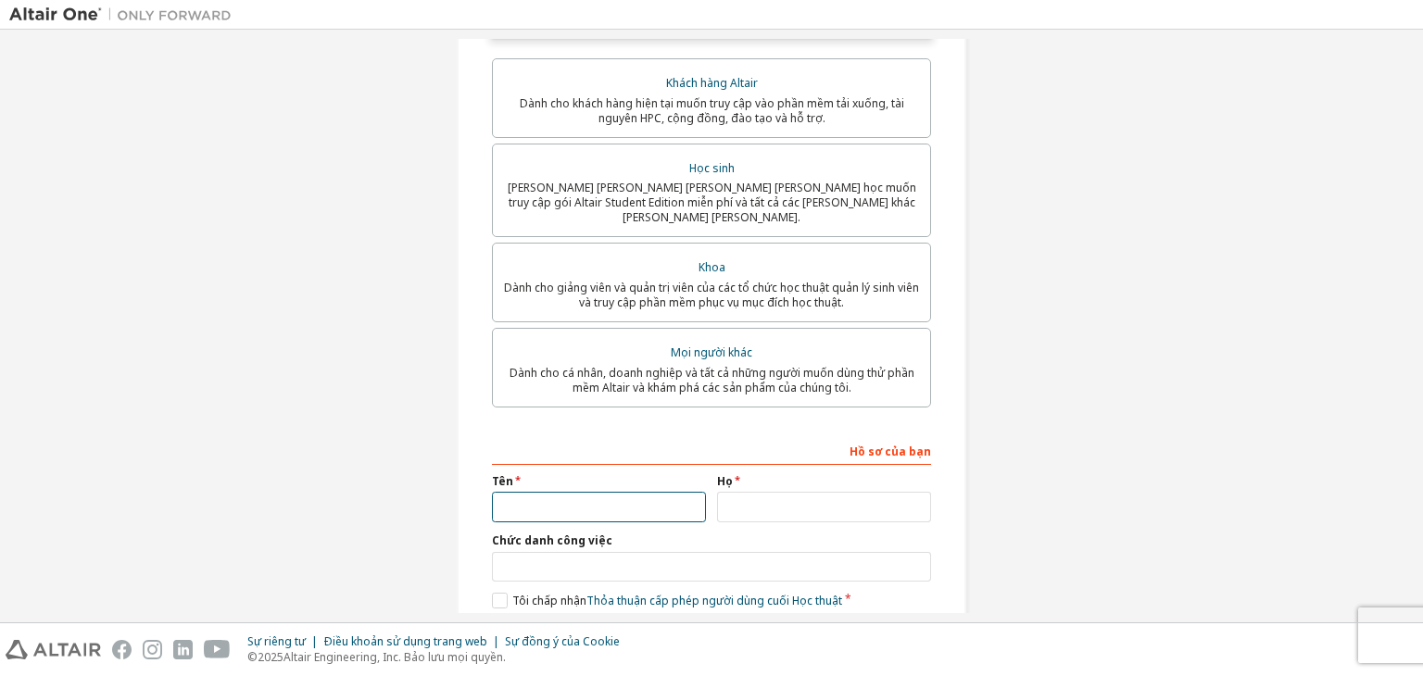
click at [648, 492] on input "text" at bounding box center [599, 507] width 214 height 31
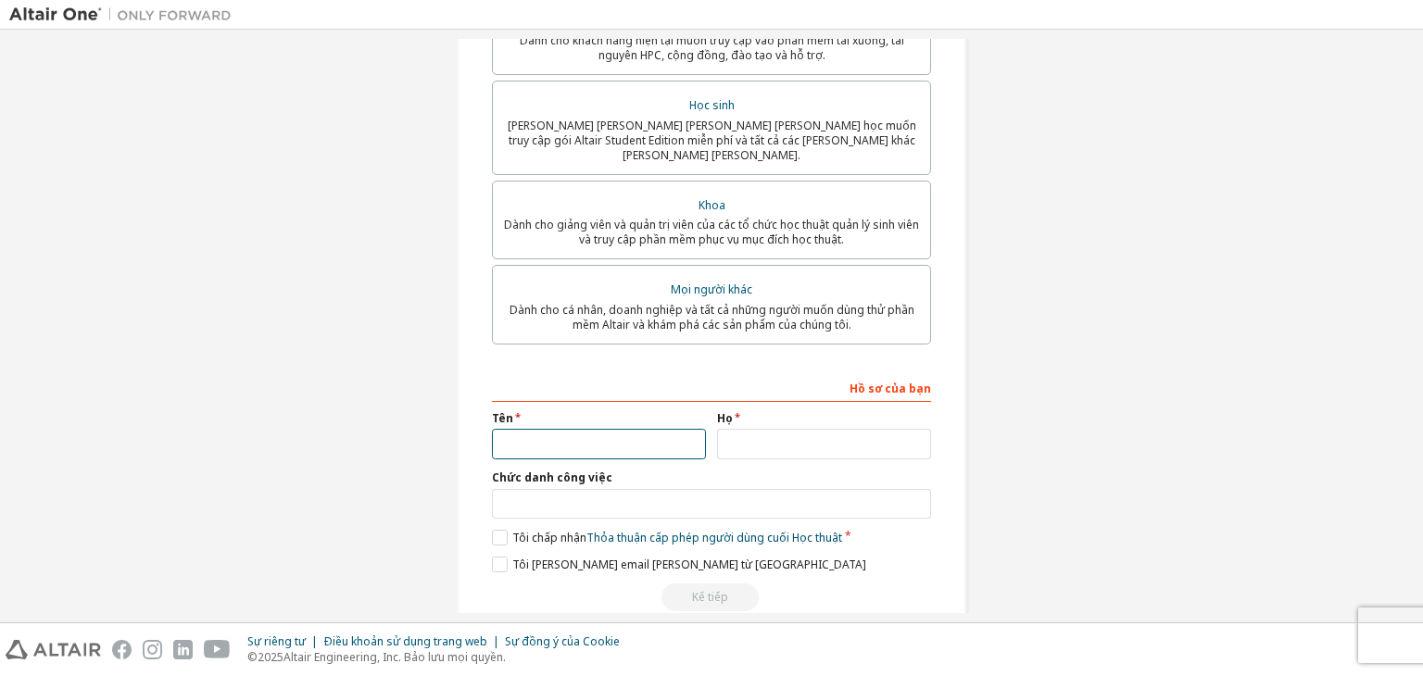
type input "****"
click at [831, 431] on input "text" at bounding box center [824, 444] width 214 height 31
type input "******"
click at [718, 489] on input "text" at bounding box center [711, 504] width 439 height 31
type input "*******"
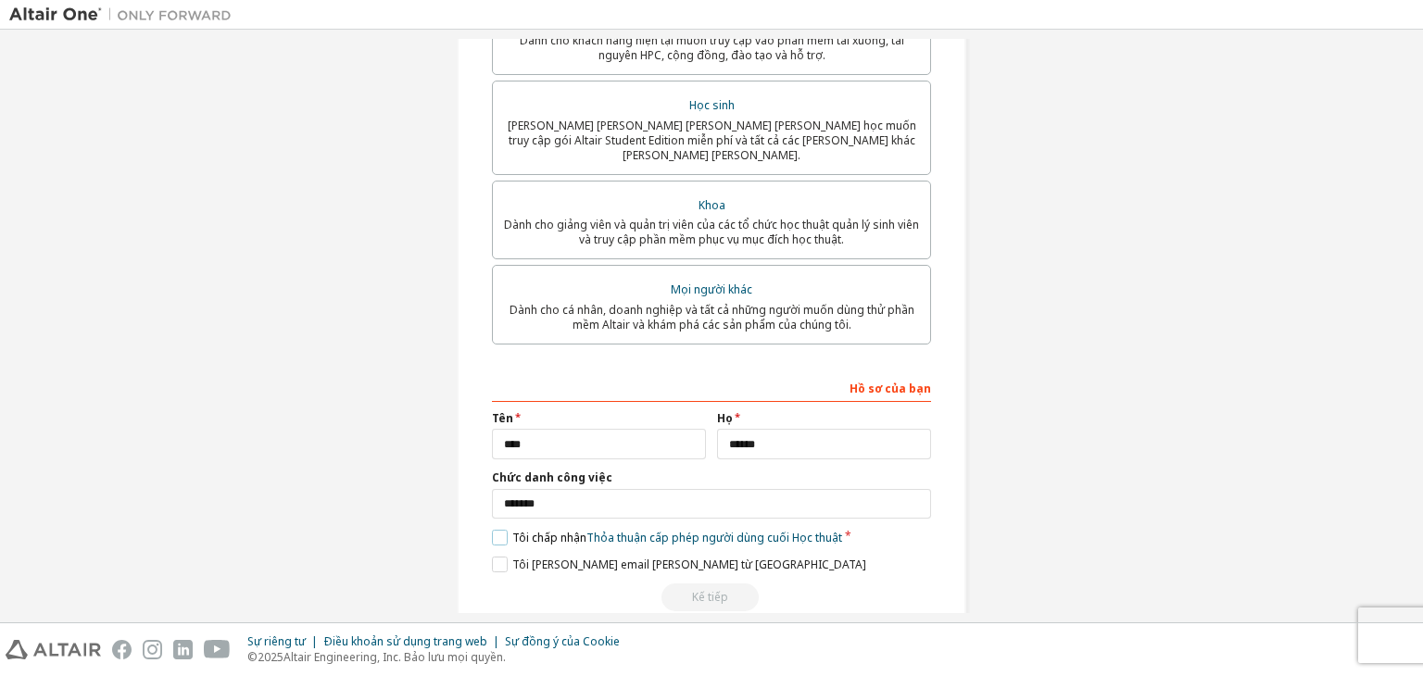
click at [492, 530] on label "Tôi chấp nhận Thỏa thuận cấp phép người dùng cuối Học thuật" at bounding box center [667, 538] width 350 height 16
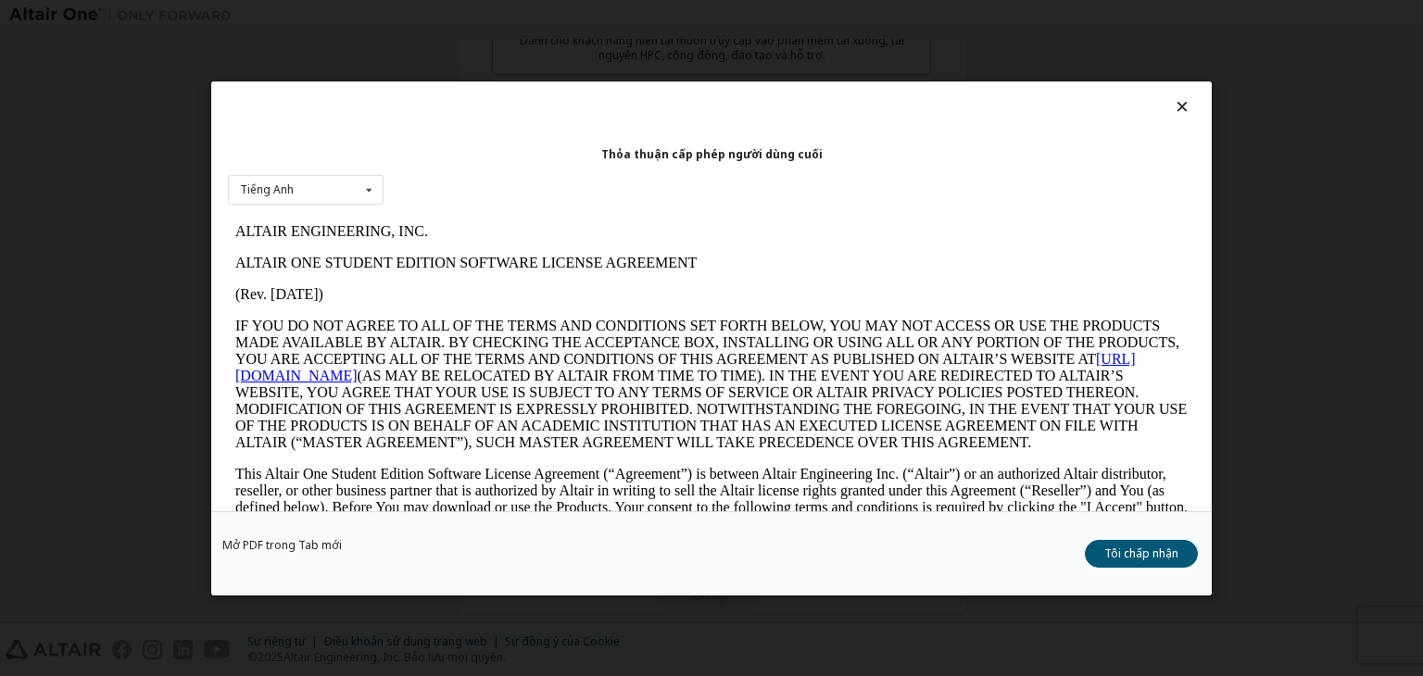
scroll to position [0, 0]
click at [1182, 553] on button "Tôi chấp nhận" at bounding box center [1141, 554] width 113 height 28
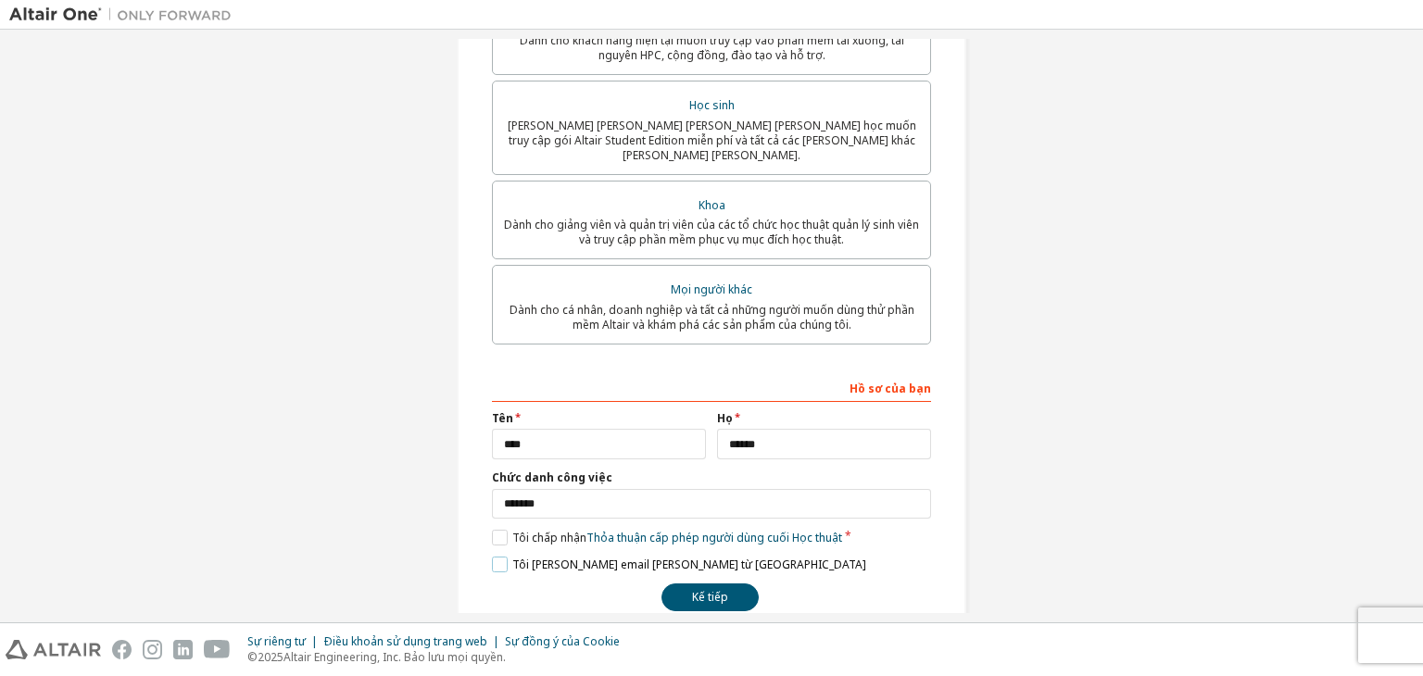
click at [492, 557] on label "Tôi [PERSON_NAME] email [PERSON_NAME] từ [GEOGRAPHIC_DATA]" at bounding box center [679, 565] width 374 height 16
click at [692, 589] on font "Kế tiếp" at bounding box center [710, 597] width 36 height 16
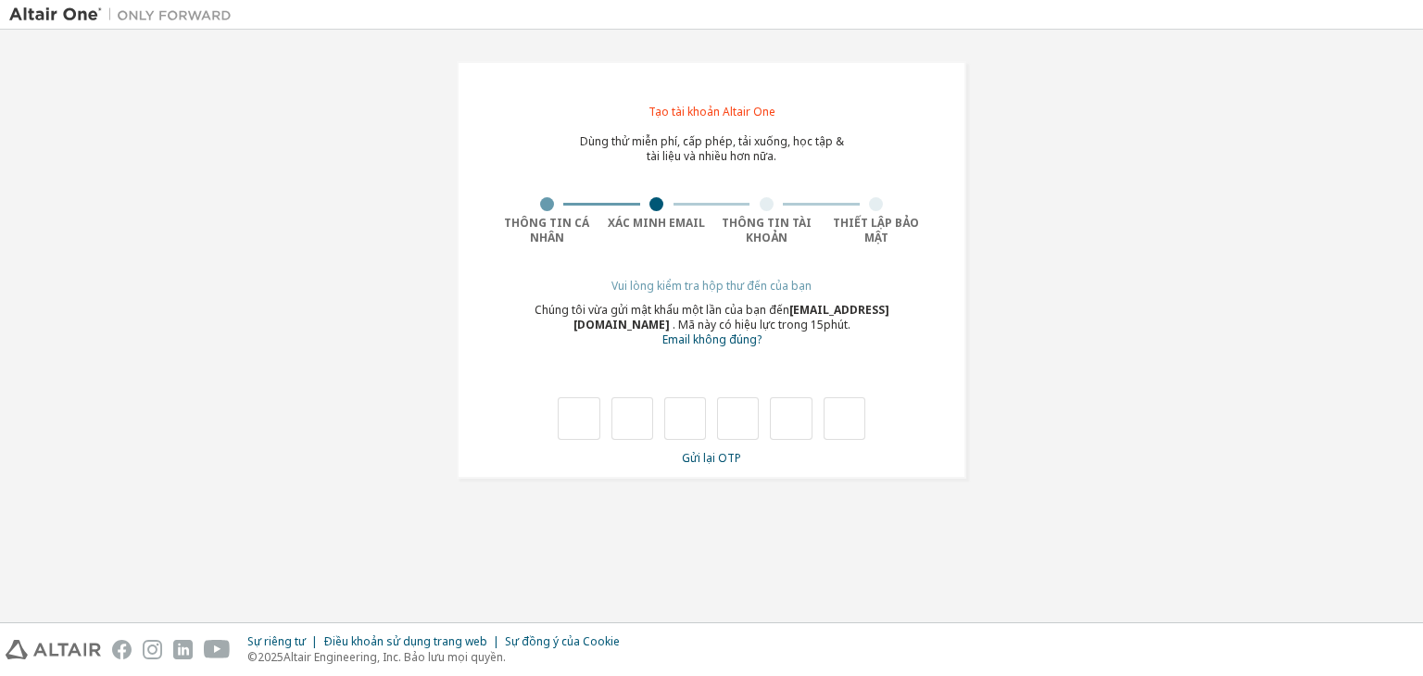
type input "*"
click at [593, 414] on input "*" at bounding box center [579, 419] width 42 height 43
click at [638, 401] on input "*" at bounding box center [633, 419] width 42 height 43
type input "*"
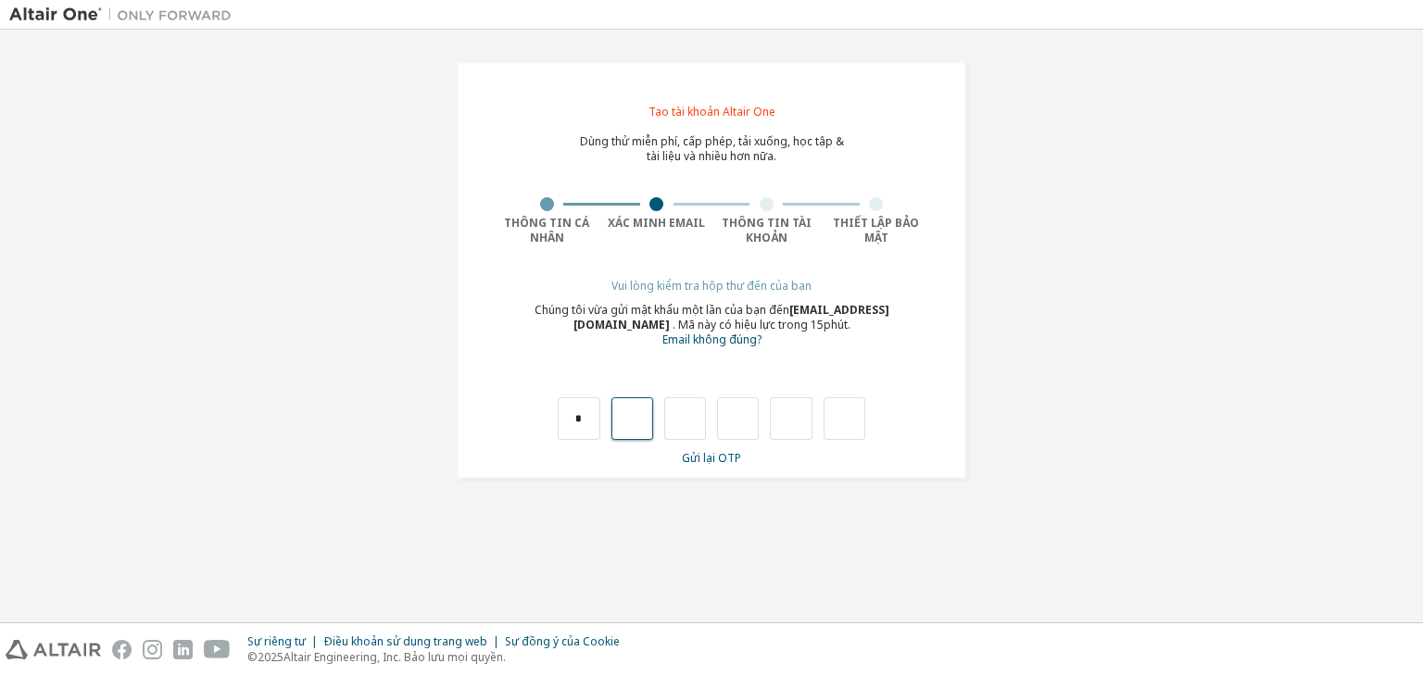
type input "*"
click at [638, 401] on input "*" at bounding box center [633, 419] width 42 height 43
click at [775, 420] on input "text" at bounding box center [791, 419] width 42 height 43
click at [573, 415] on input "text" at bounding box center [579, 419] width 42 height 43
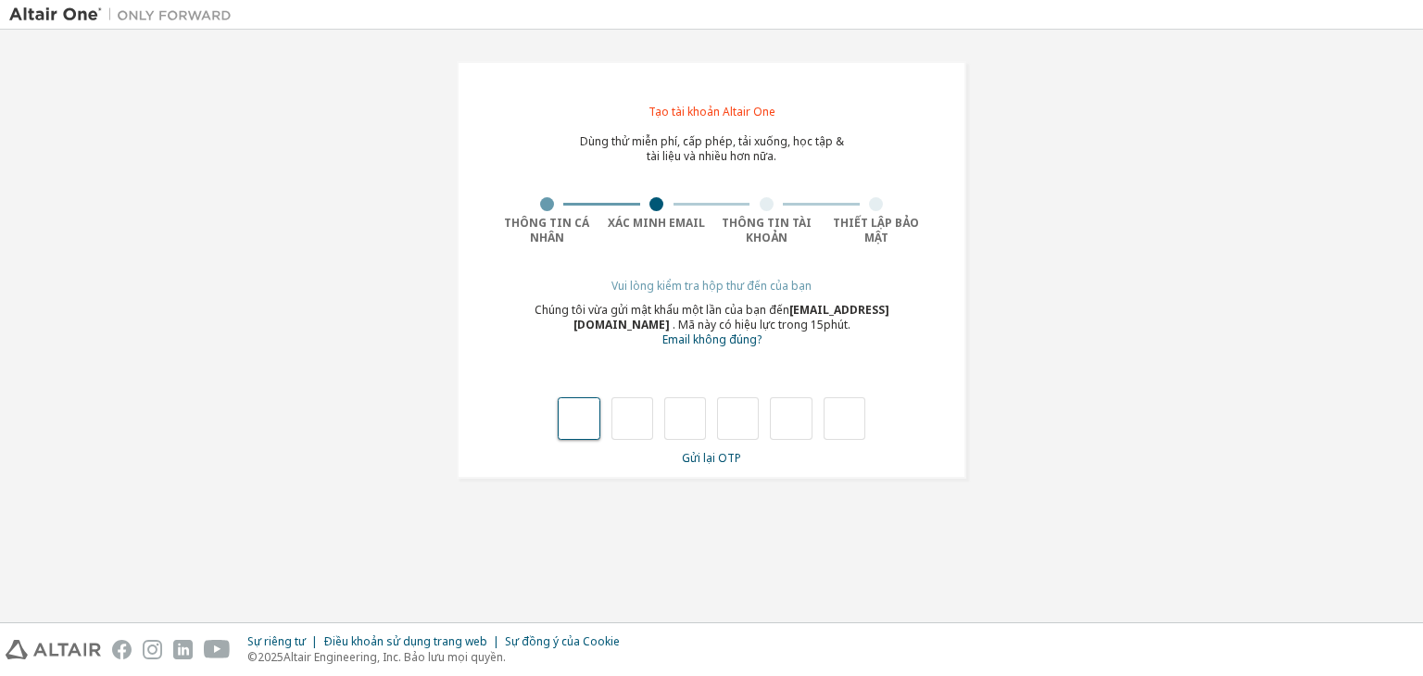
type input "*"
click at [576, 416] on input "*" at bounding box center [579, 419] width 42 height 43
click at [590, 415] on input "*" at bounding box center [579, 419] width 42 height 43
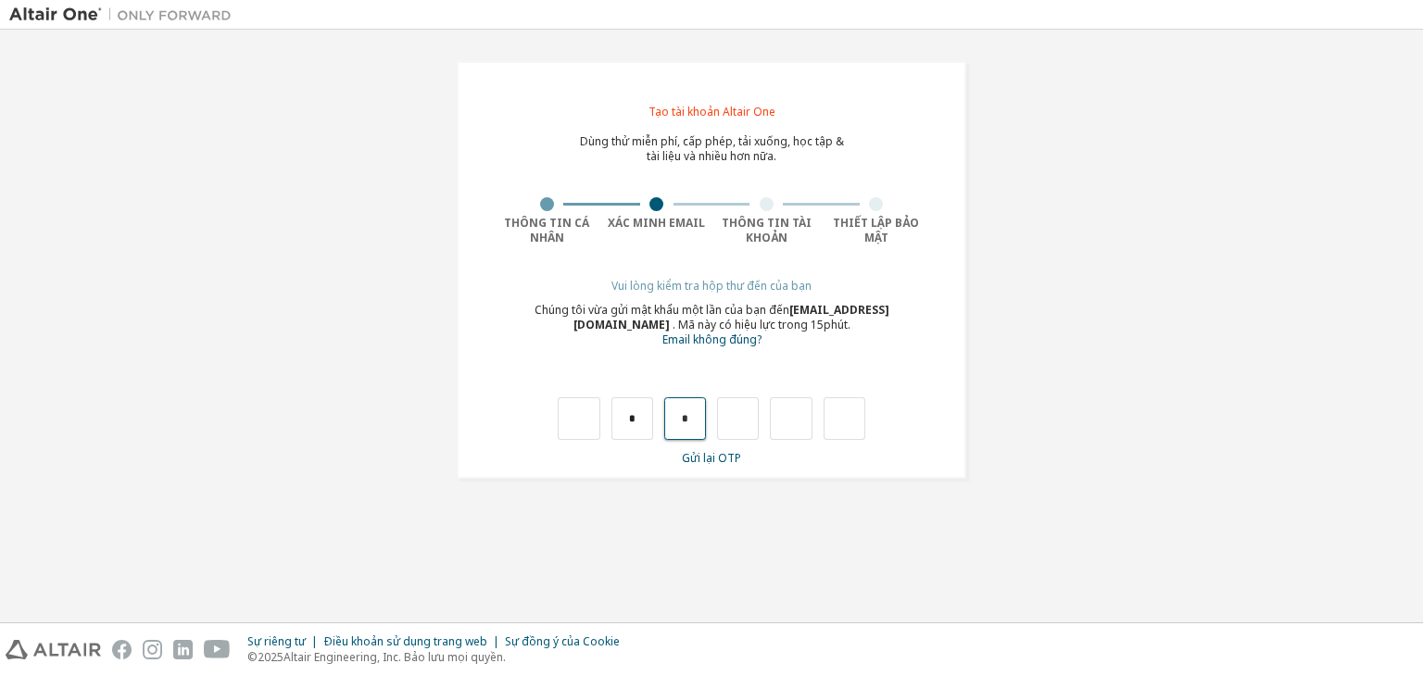
click at [693, 423] on input "*" at bounding box center [685, 419] width 42 height 43
click at [693, 423] on input "text" at bounding box center [685, 419] width 42 height 43
type input "*"
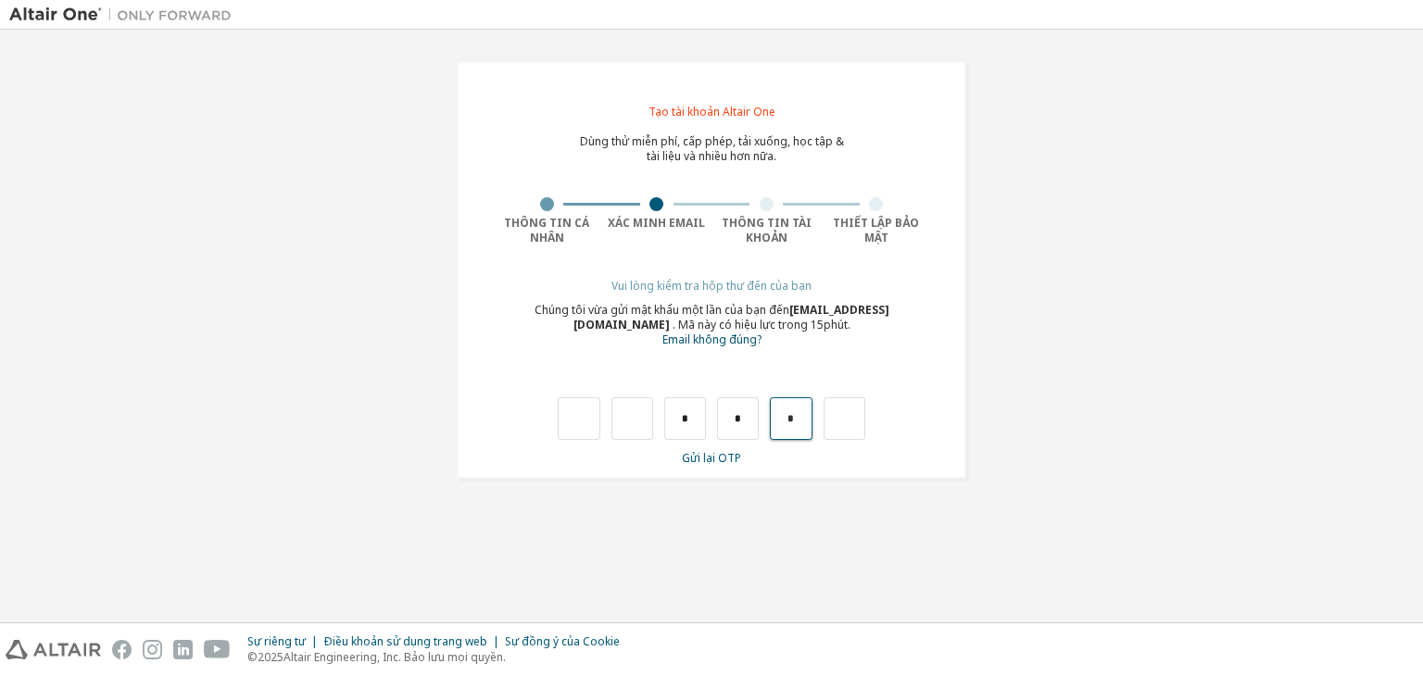
click at [798, 416] on input "*" at bounding box center [791, 419] width 42 height 43
click at [742, 411] on input "*" at bounding box center [738, 419] width 42 height 43
click at [742, 414] on input "*" at bounding box center [738, 419] width 42 height 43
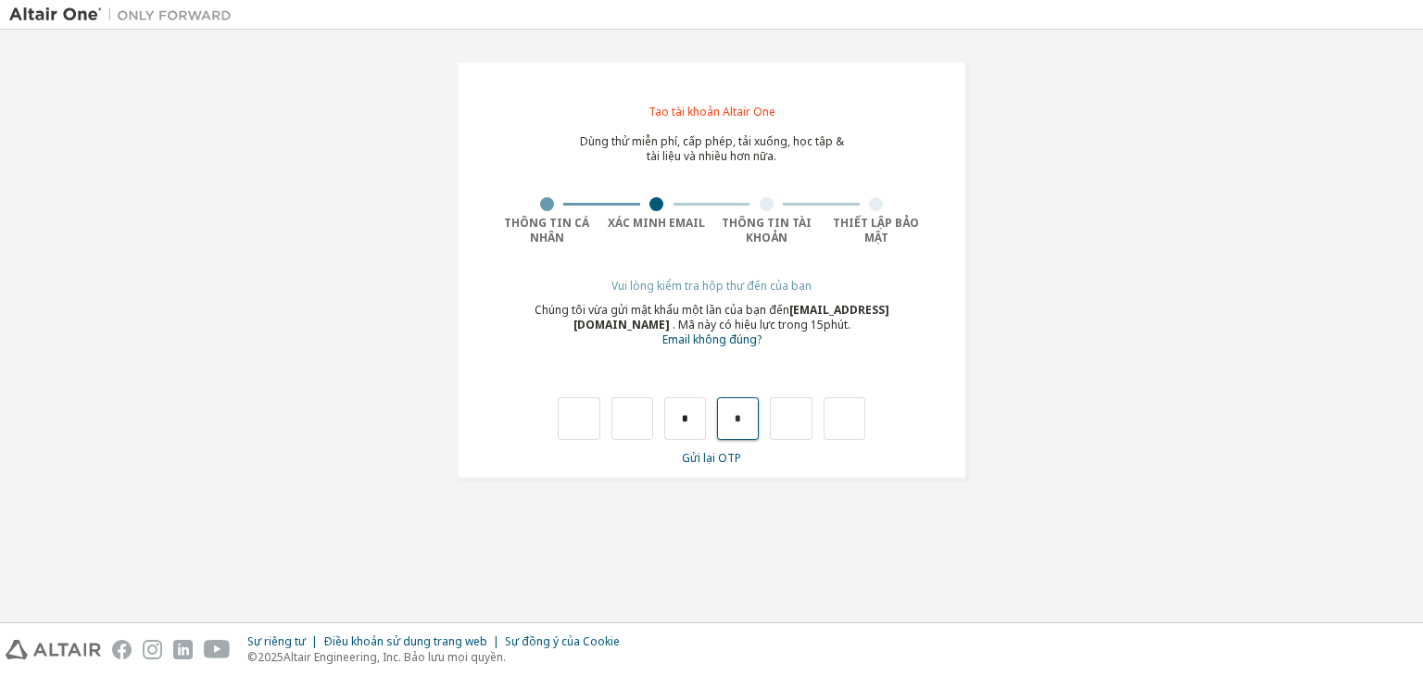
click at [742, 414] on input "*" at bounding box center [738, 419] width 42 height 43
click at [696, 413] on input "*" at bounding box center [685, 419] width 42 height 43
click at [584, 415] on input "text" at bounding box center [579, 419] width 42 height 43
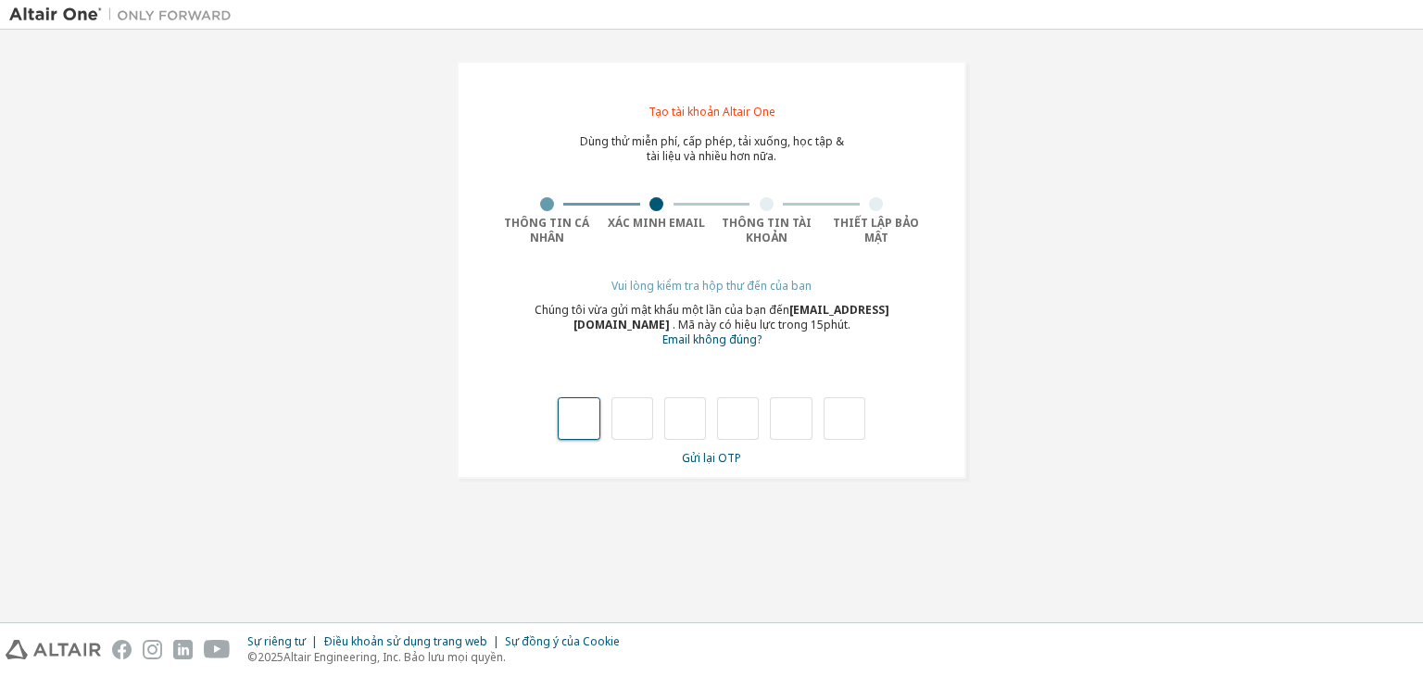
click at [584, 415] on input "text" at bounding box center [579, 419] width 42 height 43
type input "*"
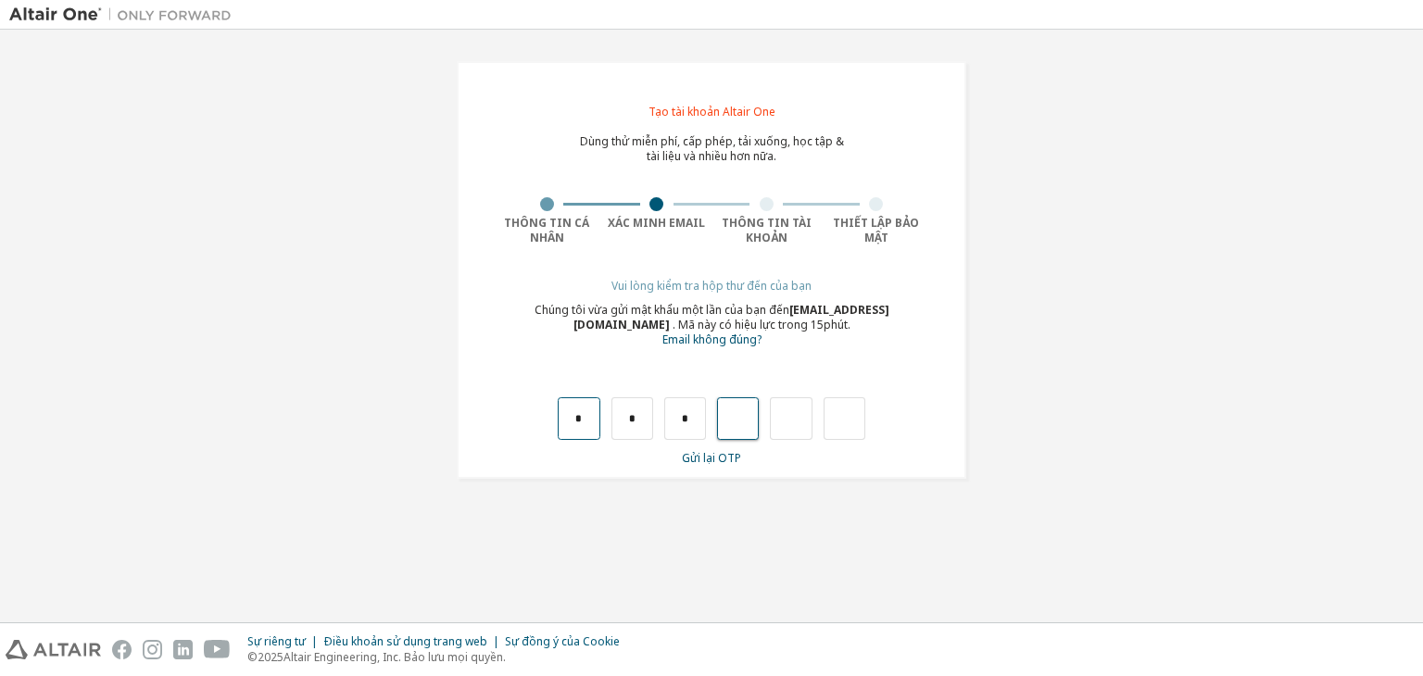
type input "*"
click at [584, 415] on div "*" at bounding box center [568, 419] width 42 height 43
